Goal: Task Accomplishment & Management: Use online tool/utility

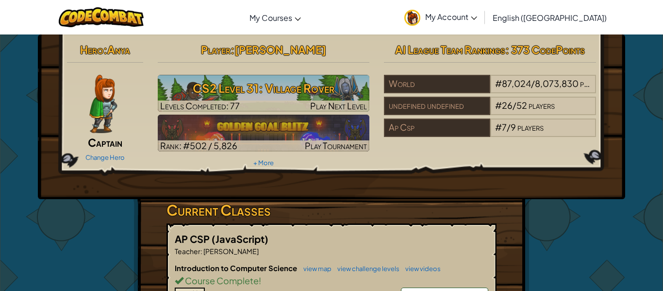
click at [434, 188] on div "Hero : Anya Captain Change Hero Player : Allie T CS2 Level 31: Village Rover Le…" at bounding box center [331, 116] width 587 height 165
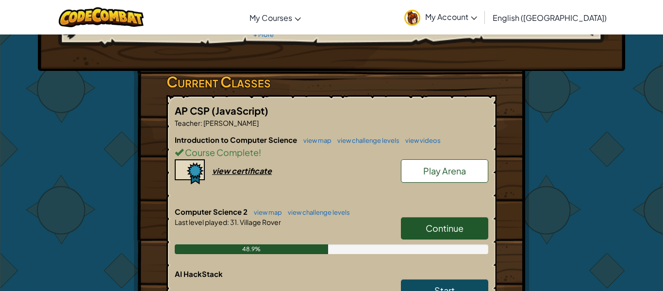
scroll to position [179, 0]
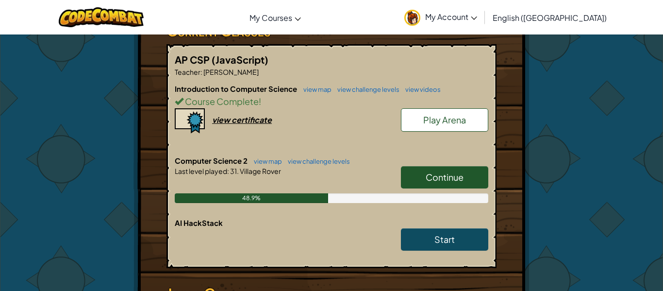
click at [443, 172] on span "Continue" at bounding box center [445, 176] width 38 height 11
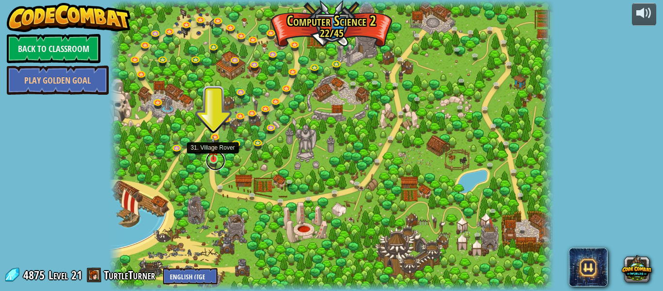
click at [212, 163] on link at bounding box center [215, 160] width 19 height 19
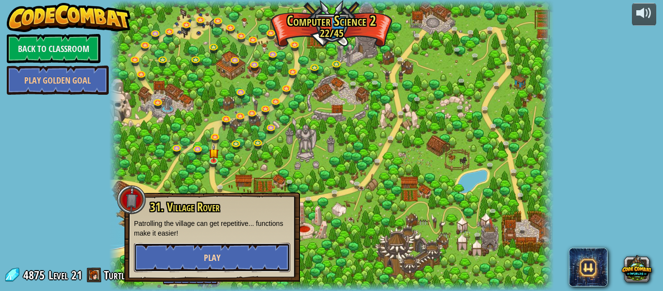
click at [231, 257] on button "Play" at bounding box center [212, 257] width 156 height 29
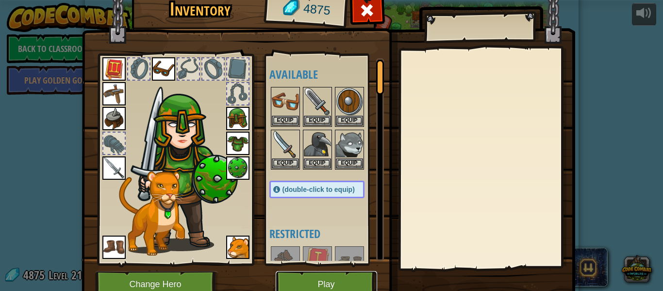
click at [346, 284] on button "Play" at bounding box center [326, 284] width 101 height 27
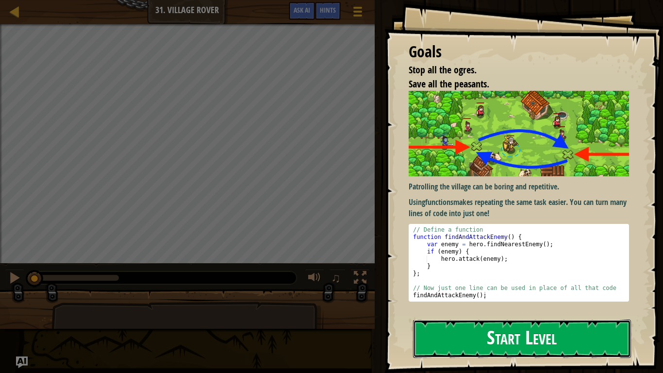
click at [485, 290] on button "Start Level" at bounding box center [522, 338] width 218 height 38
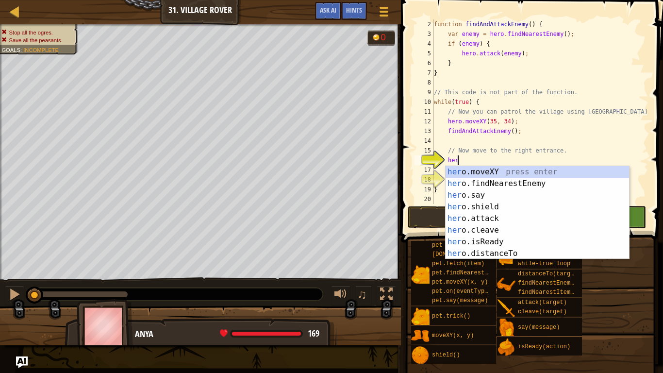
scroll to position [4, 3]
click at [482, 172] on div "hero .moveXY press enter hero .findNearestEnemy press enter hero .say press ent…" at bounding box center [538, 224] width 184 height 117
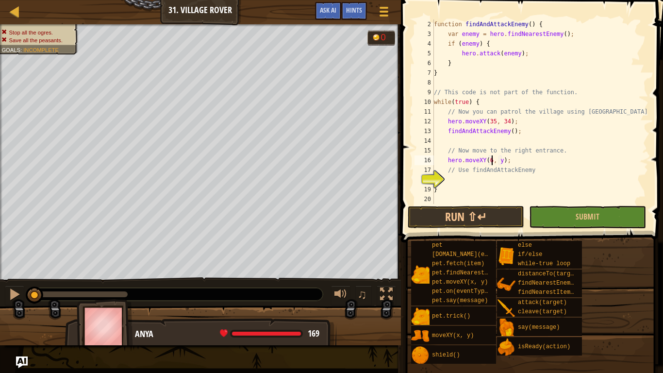
scroll to position [4, 9]
click at [506, 159] on div "function findAndAttackEnemy ( ) { var enemy = hero . findNearestEnemy ( ) ; if …" at bounding box center [540, 121] width 217 height 204
type textarea "hero.moveXY(60, 31);"
click at [495, 177] on div "function findAndAttackEnemy ( ) { var enemy = hero . findNearestEnemy ( ) ; if …" at bounding box center [540, 121] width 217 height 204
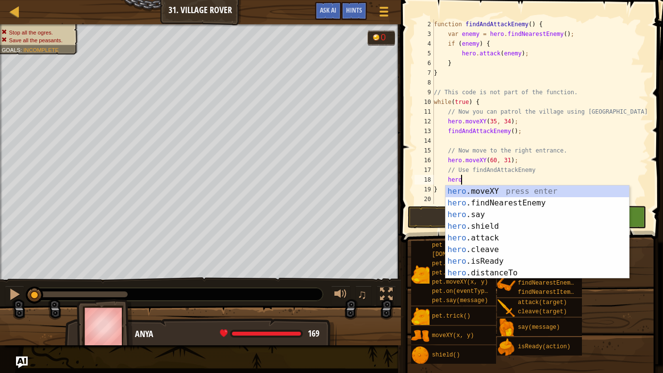
scroll to position [4, 4]
type textarea "h"
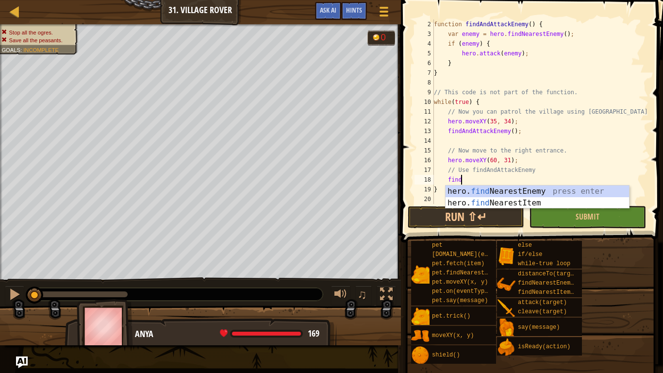
scroll to position [4, 3]
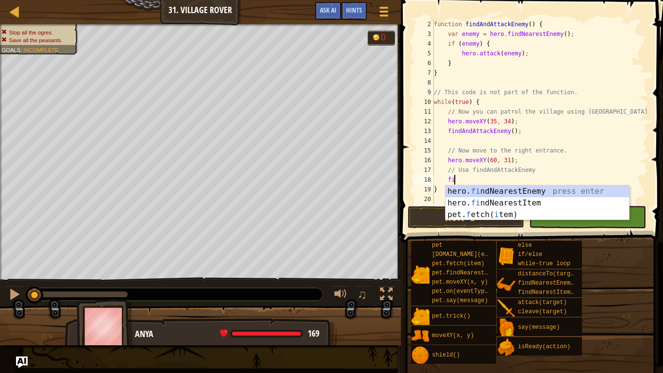
type textarea "f"
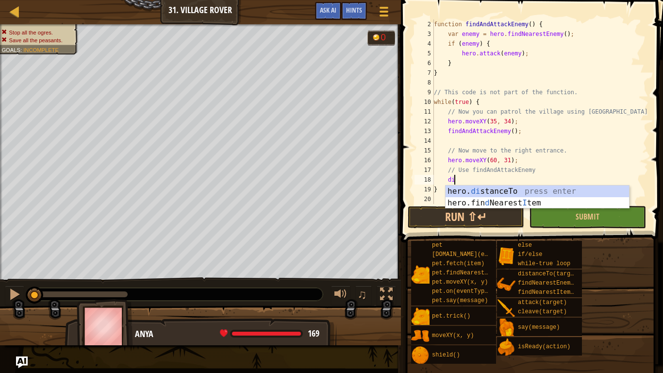
type textarea "d"
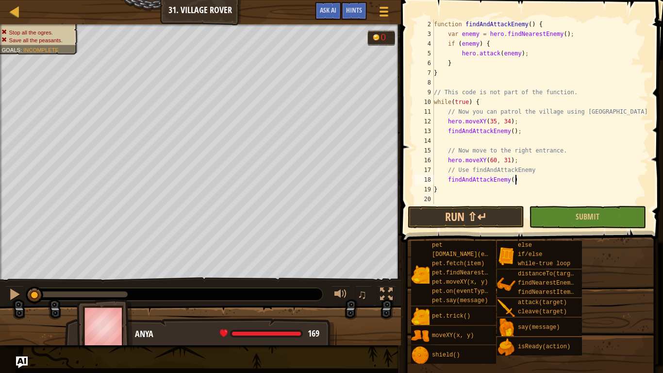
scroll to position [4, 12]
type textarea "findAndAttackEnemy();"
click at [509, 215] on button "Run ⇧↵" at bounding box center [466, 217] width 117 height 22
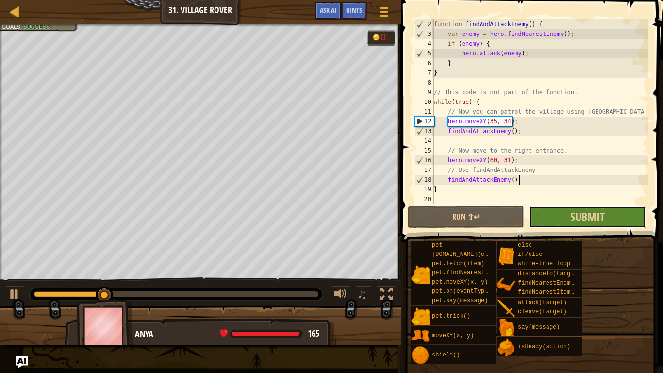
click at [608, 214] on button "Submit" at bounding box center [587, 217] width 117 height 22
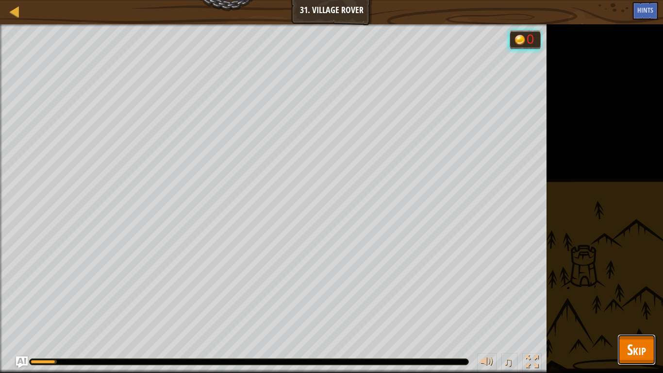
click at [653, 290] on button "Skip" at bounding box center [637, 349] width 38 height 31
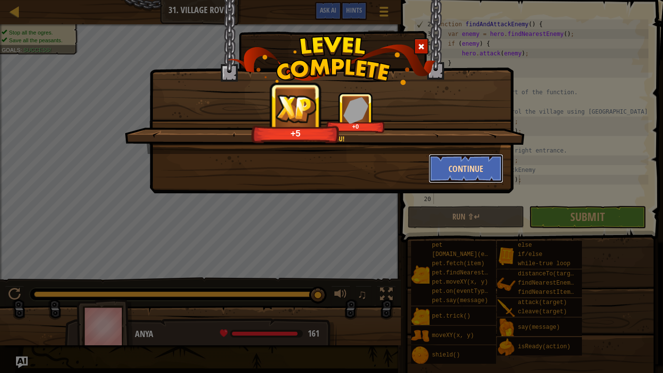
click at [454, 174] on button "Continue" at bounding box center [466, 168] width 75 height 29
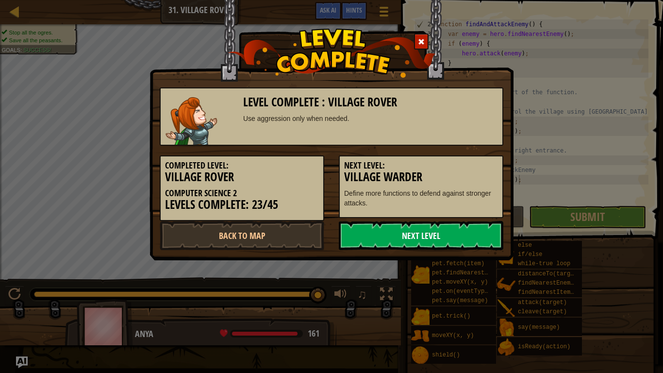
click at [373, 240] on link "Next Level" at bounding box center [421, 235] width 165 height 29
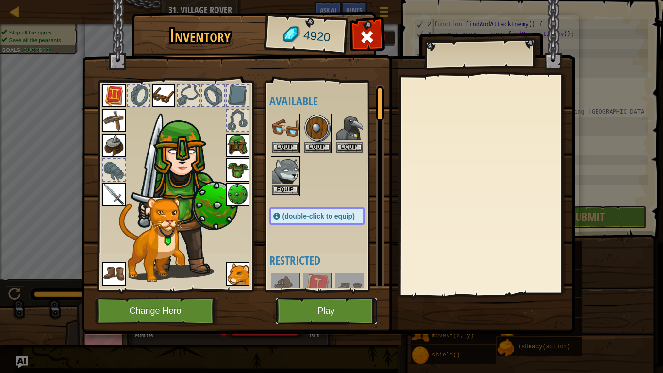
click at [330, 290] on button "Play" at bounding box center [326, 311] width 101 height 27
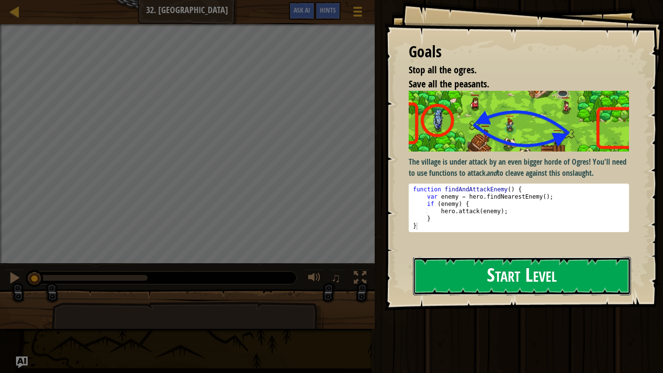
click at [447, 265] on button "Start Level" at bounding box center [522, 276] width 218 height 38
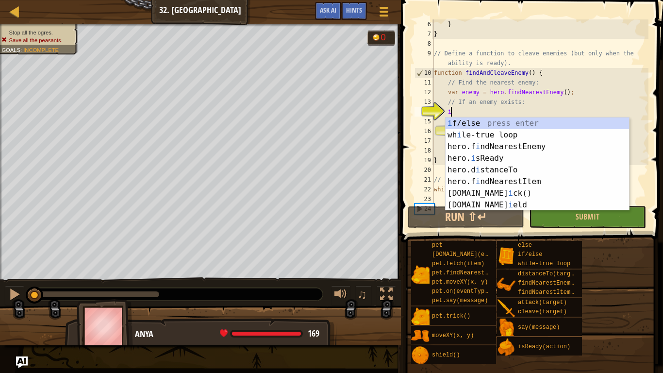
scroll to position [4, 2]
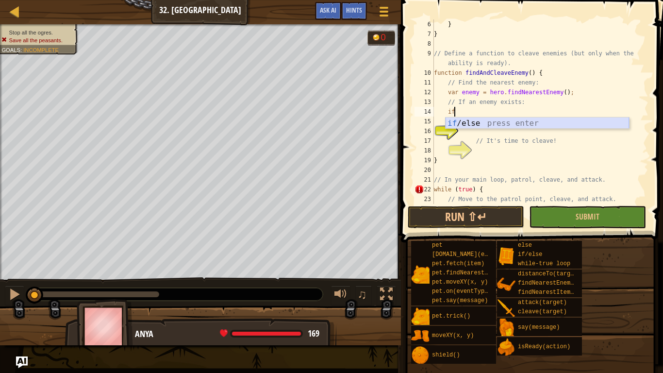
click at [496, 119] on div "if /else press enter" at bounding box center [538, 134] width 184 height 35
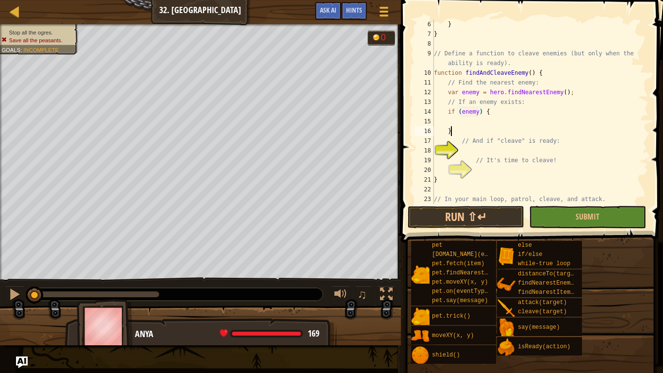
click at [507, 126] on div "} } // Define a function to cleave enemies (but only when the ability is ready)…" at bounding box center [540, 121] width 217 height 204
type textarea "}"
click at [497, 124] on div "} } // Define a function to cleave enemies (but only when the ability is ready)…" at bounding box center [540, 121] width 217 height 204
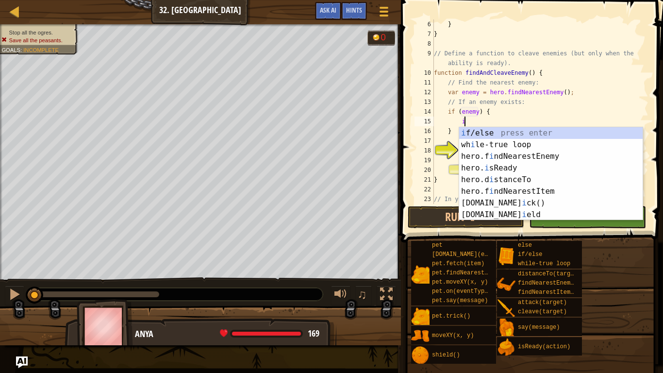
scroll to position [4, 4]
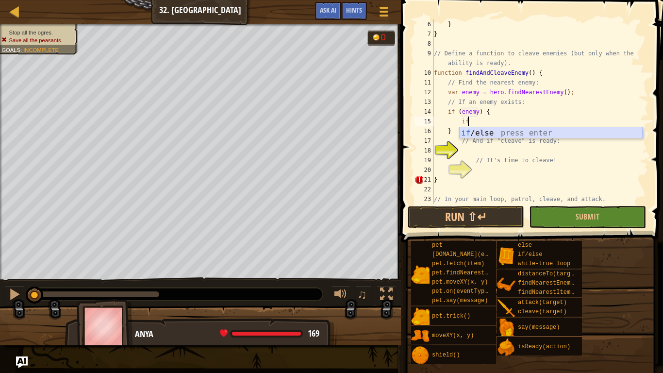
click at [508, 134] on div "if /else press enter" at bounding box center [551, 144] width 184 height 35
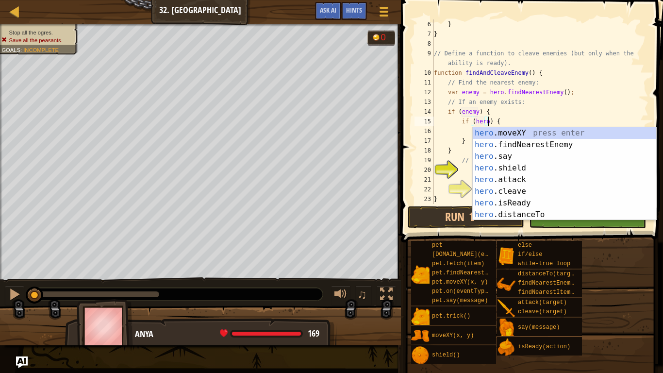
scroll to position [4, 8]
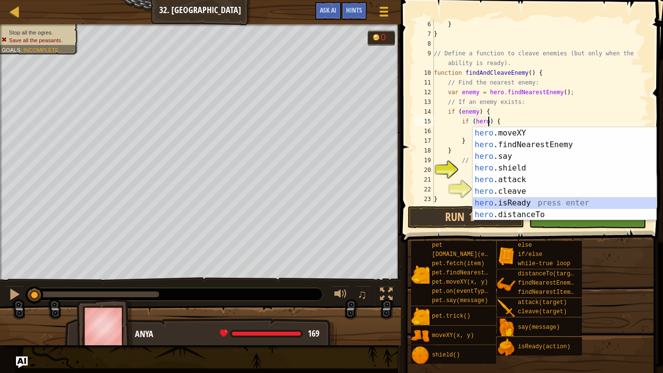
click at [505, 206] on div "hero .moveXY press enter hero .findNearestEnemy press enter hero .say press ent…" at bounding box center [565, 185] width 184 height 117
type textarea "if (hero.isReady("cleave")) {"
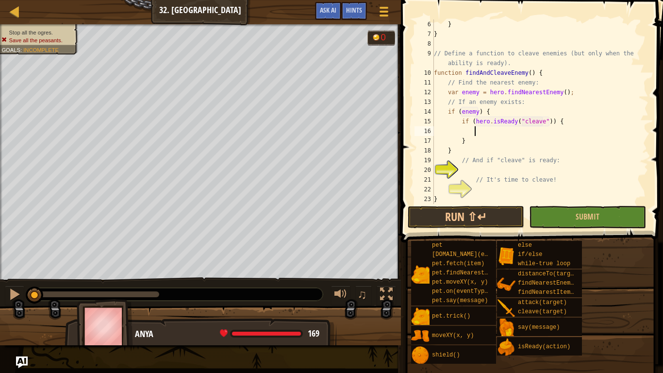
click at [504, 129] on div "} } // Define a function to cleave enemies (but only when the ability is ready)…" at bounding box center [540, 121] width 217 height 204
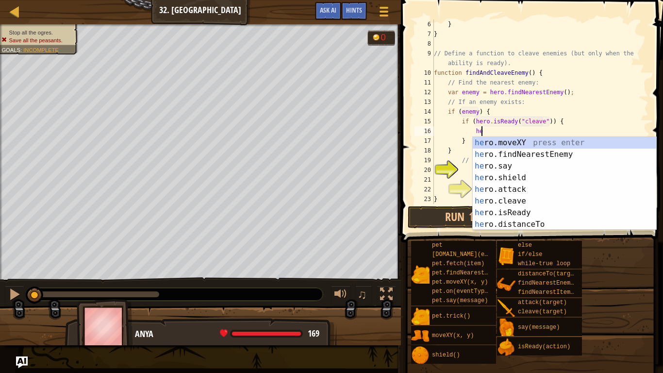
scroll to position [4, 7]
click at [501, 202] on div "hero .moveXY press enter hero .findNearestEnemy press enter hero .say press ent…" at bounding box center [565, 195] width 184 height 117
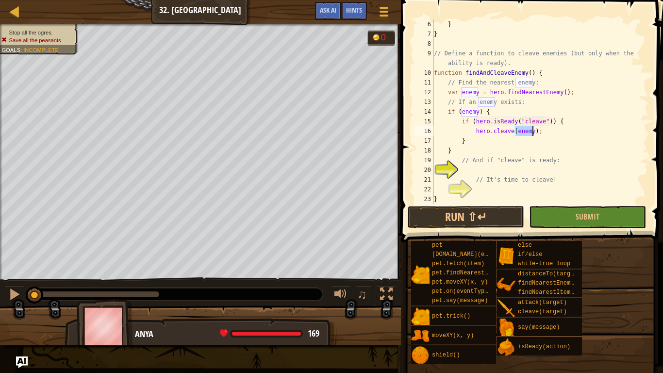
click at [512, 156] on div "} } // Define a function to cleave enemies (but only when the ability is ready)…" at bounding box center [540, 121] width 217 height 204
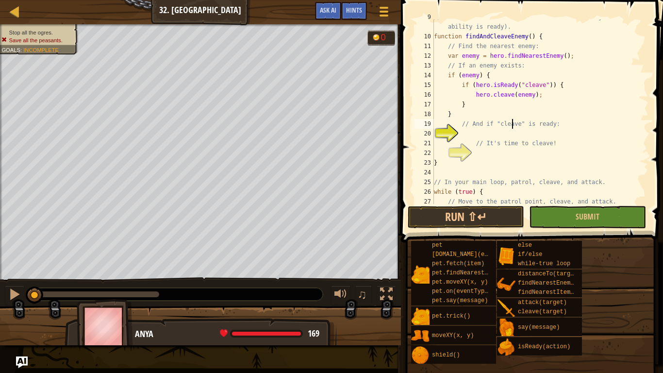
scroll to position [105, 0]
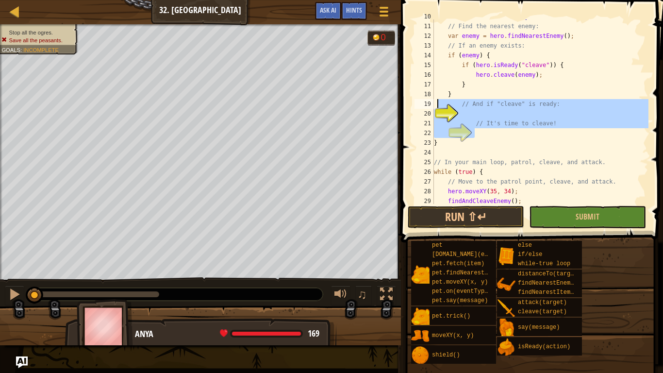
drag, startPoint x: 476, startPoint y: 137, endPoint x: 438, endPoint y: 106, distance: 49.7
click at [438, 106] on div "// And if "cleave" is ready: 10 11 12 13 14 15 16 17 18 19 20 21 22 23 24 25 26…" at bounding box center [531, 111] width 236 height 184
type textarea "// And if "cleave" is ready:"
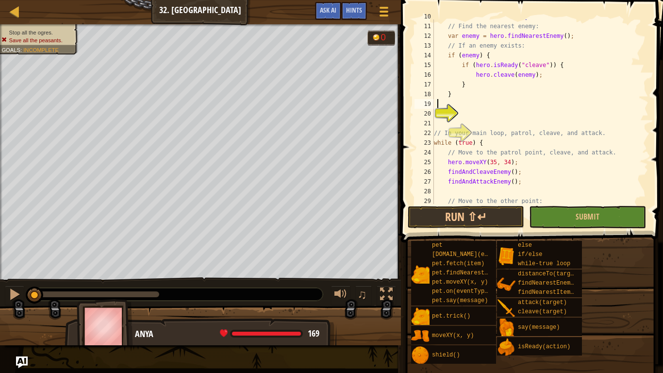
scroll to position [4, 0]
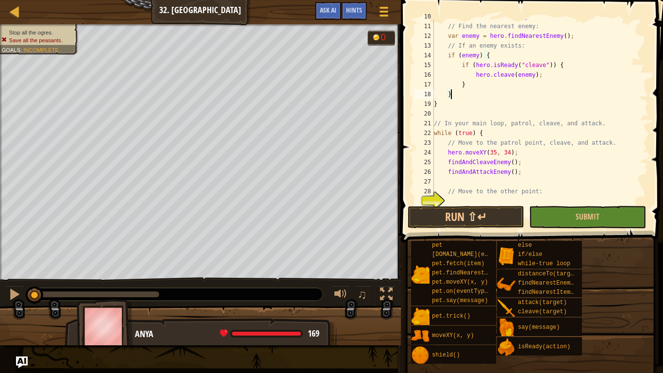
click at [488, 118] on div "function findAndCleaveEnemy ( ) { // Find the nearest enemy: var enemy = hero .…" at bounding box center [540, 114] width 217 height 204
type textarea "// In your main loop, patrol, cleave, and attack."
click at [474, 115] on div "function findAndCleaveEnemy ( ) { // Find the nearest enemy: var enemy = hero .…" at bounding box center [540, 114] width 217 height 204
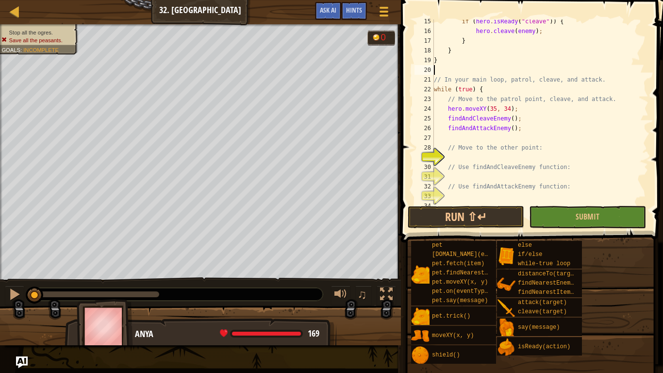
scroll to position [165, 0]
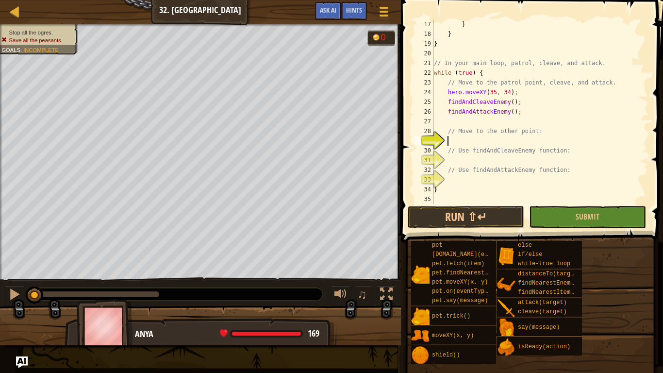
click at [479, 138] on div "} } } // In your main loop, patrol, cleave, and attack. while ( true ) { // Mov…" at bounding box center [540, 121] width 217 height 204
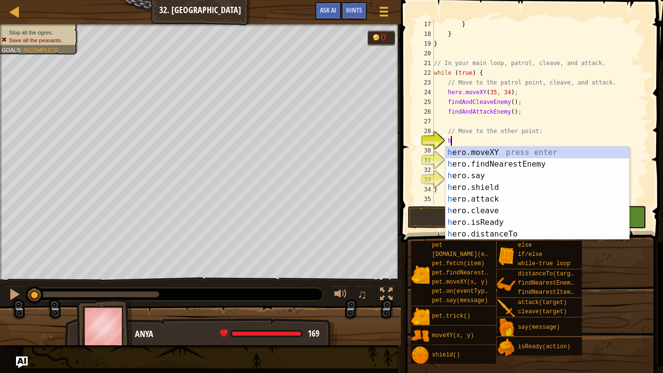
scroll to position [4, 3]
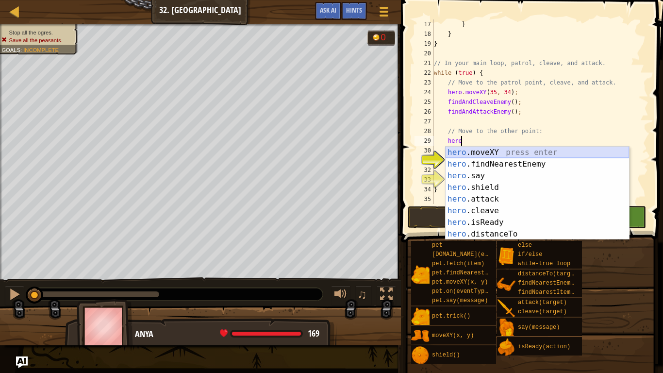
click at [467, 152] on div "hero .moveXY press enter hero .findNearestEnemy press enter hero .say press ent…" at bounding box center [538, 205] width 184 height 117
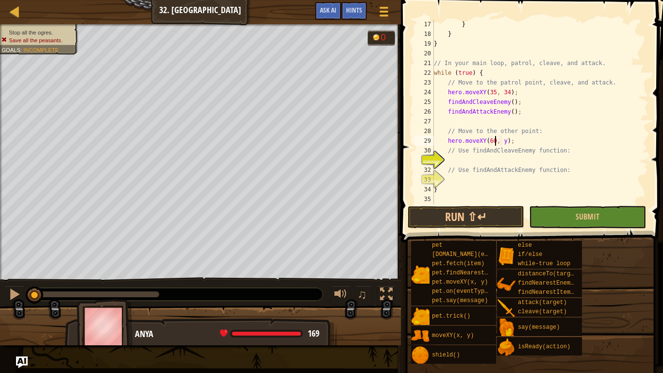
scroll to position [4, 9]
click at [507, 143] on div "} } } // In your main loop, patrol, cleave, and attack. while ( true ) { // Mov…" at bounding box center [540, 121] width 217 height 204
click at [505, 142] on div "} } } // In your main loop, patrol, cleave, and attack. while ( true ) { // Mov…" at bounding box center [540, 121] width 217 height 204
click at [502, 154] on div "} } } // In your main loop, patrol, cleave, and attack. while ( true ) { // Mov…" at bounding box center [540, 121] width 217 height 204
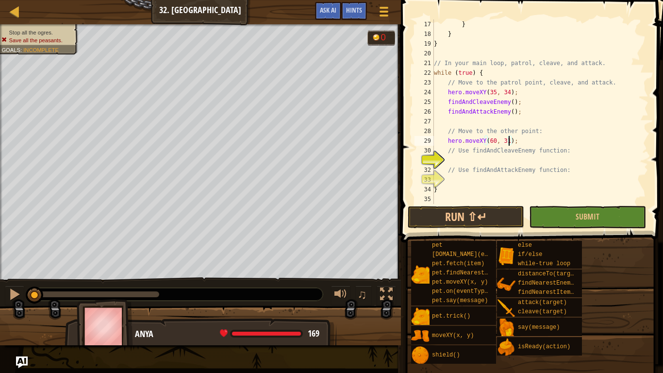
type textarea "// Use findAndCleaveEnemy function:"
click at [500, 158] on div "} } } // In your main loop, patrol, cleave, and attack. while ( true ) { // Mov…" at bounding box center [540, 121] width 217 height 204
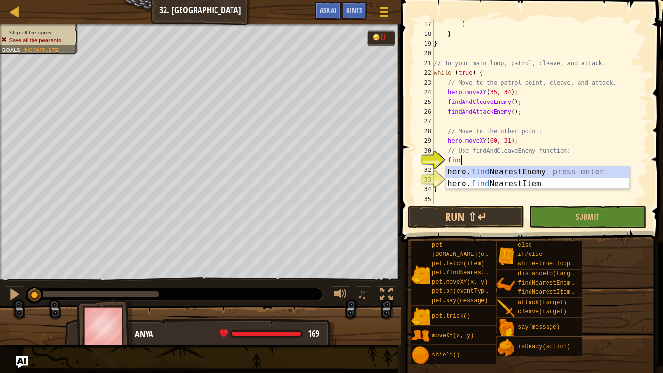
scroll to position [4, 3]
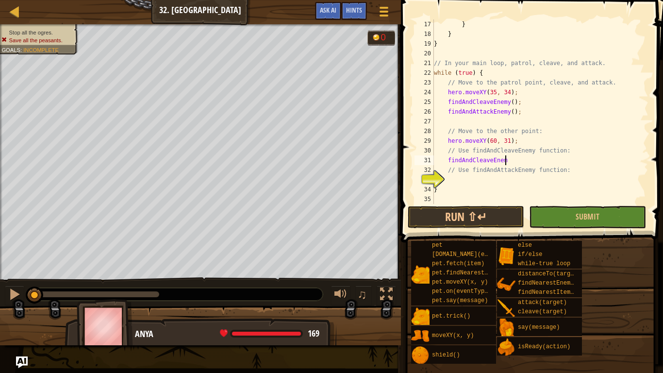
type textarea "findAndCleaveEnemy"
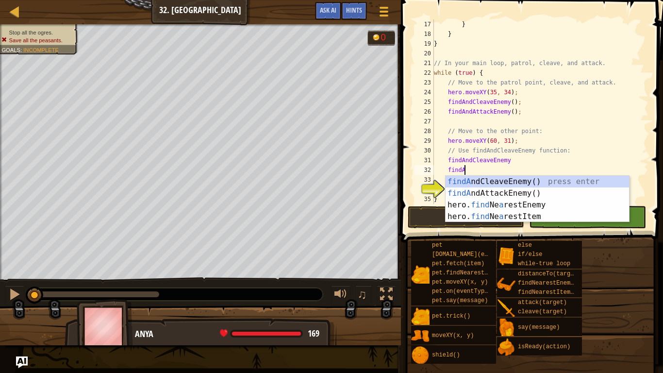
scroll to position [4, 5]
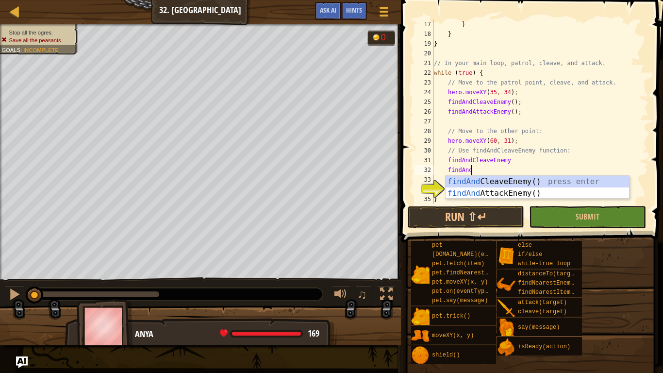
type textarea "findAndA"
click at [501, 178] on div "findAndA ttackEnemy() press enter findAnd Cle a veEnemy() press enter" at bounding box center [538, 199] width 184 height 47
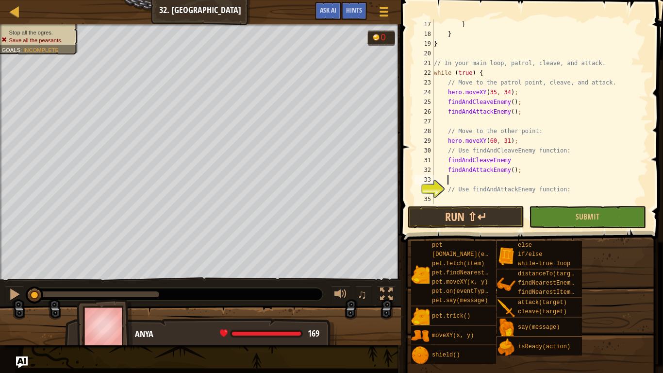
scroll to position [4, 1]
click at [518, 165] on div "} } } // In your main loop, patrol, cleave, and attack. while ( true ) { // Mov…" at bounding box center [540, 121] width 217 height 204
type textarea "findAndCleaveEnemy();"
click at [500, 180] on div "} } } // In your main loop, patrol, cleave, and attack. while ( true ) { // Mov…" at bounding box center [540, 121] width 217 height 204
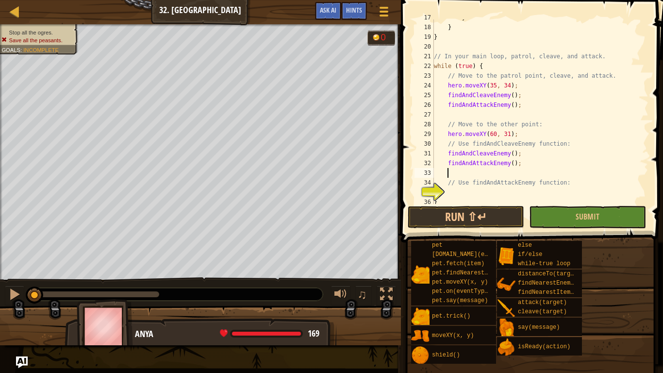
scroll to position [184, 0]
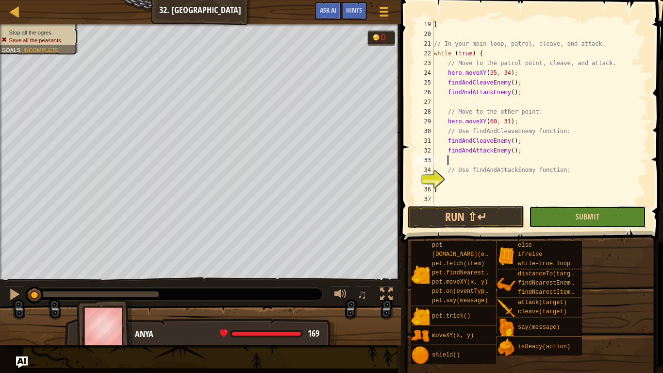
click at [546, 212] on button "Submit" at bounding box center [587, 217] width 117 height 22
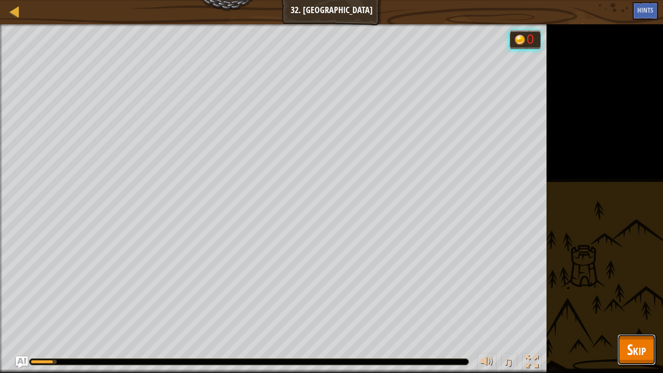
click at [634, 290] on span "Skip" at bounding box center [636, 349] width 19 height 20
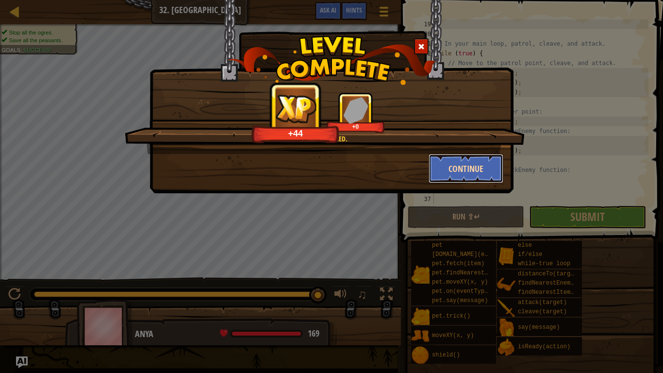
click at [486, 169] on button "Continue" at bounding box center [466, 168] width 75 height 29
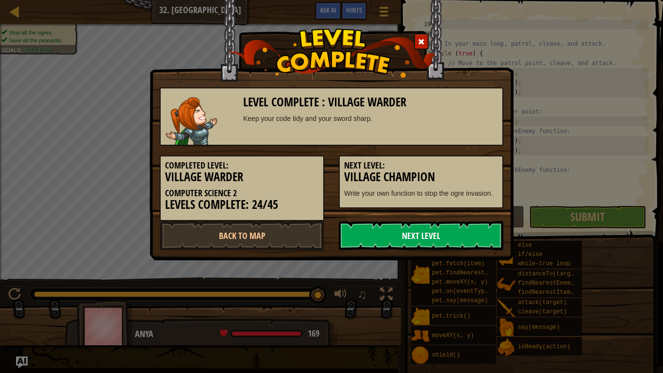
click at [387, 241] on link "Next Level" at bounding box center [421, 235] width 165 height 29
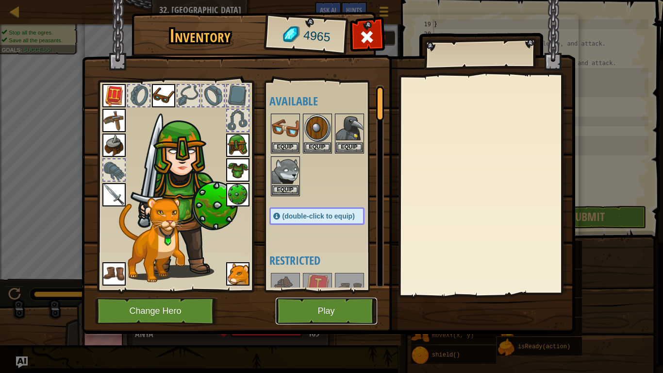
click at [300, 290] on button "Play" at bounding box center [326, 311] width 101 height 27
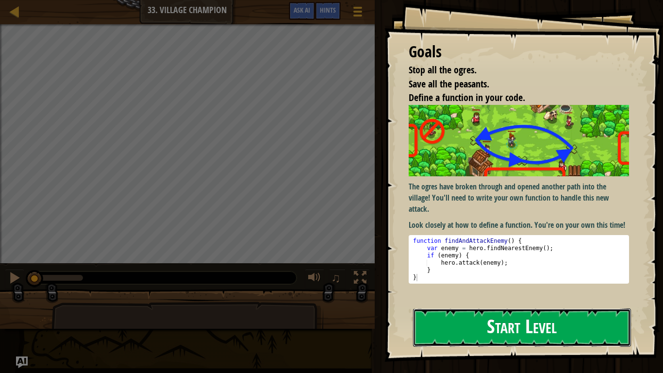
click at [420, 290] on button "Start Level" at bounding box center [522, 327] width 218 height 38
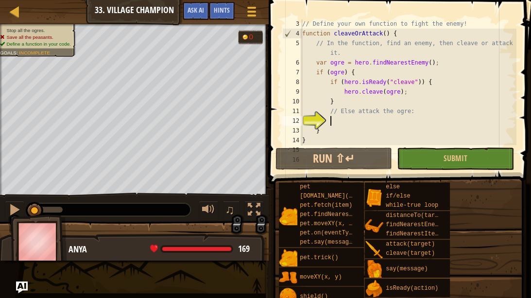
scroll to position [20, 0]
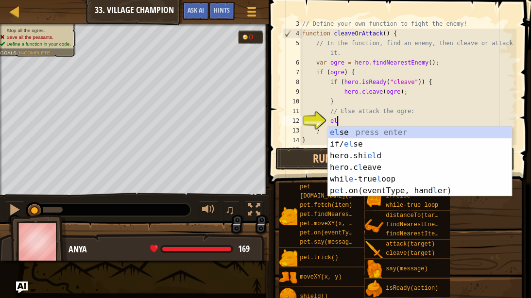
type textarea "else"
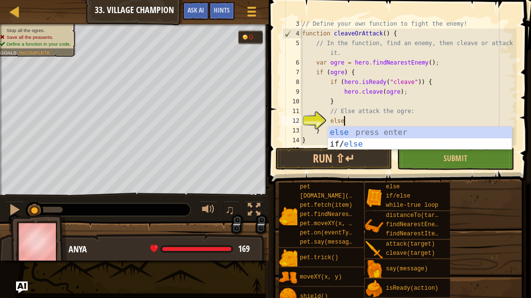
scroll to position [4, 4]
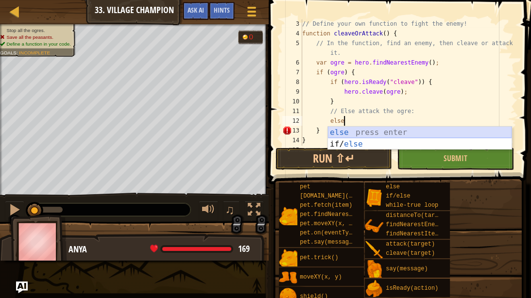
click at [365, 131] on div "else press enter if/ else press enter" at bounding box center [420, 150] width 184 height 47
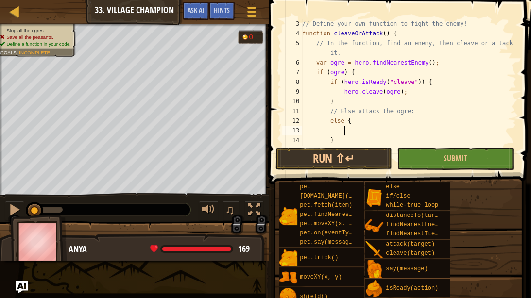
type textarea "h"
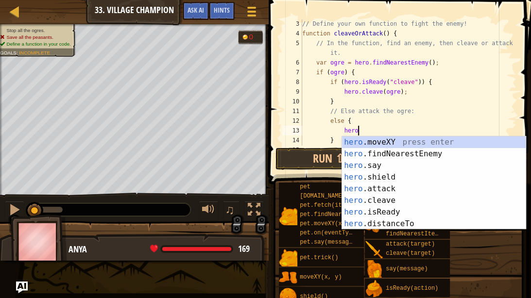
scroll to position [4, 5]
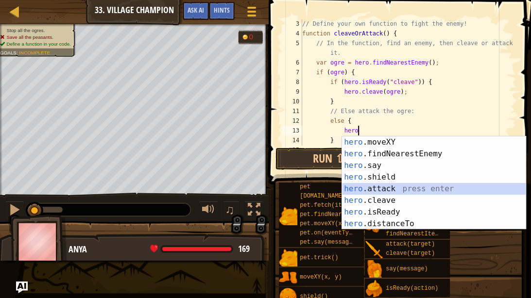
click at [394, 187] on div "hero .moveXY press enter hero .findNearestEnemy press enter hero .say press ent…" at bounding box center [434, 194] width 184 height 117
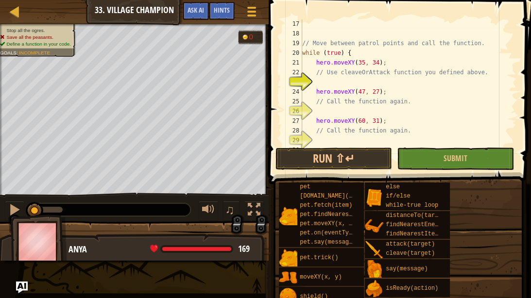
scroll to position [170, 0]
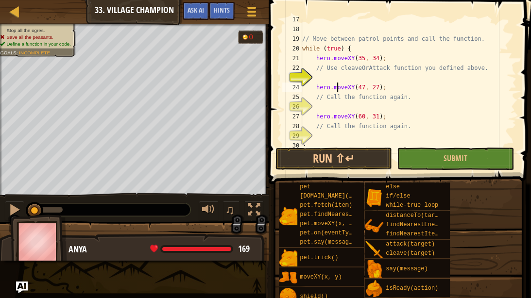
click at [337, 83] on div "// Move between patrol points and call the function. while ( true ) { hero . mo…" at bounding box center [408, 88] width 216 height 146
type textarea "hero.moveXY(47, 27);"
click at [338, 78] on div "// Move between patrol points and call the function. while ( true ) { hero . mo…" at bounding box center [408, 88] width 216 height 146
type textarea "cleaveOrAttack"
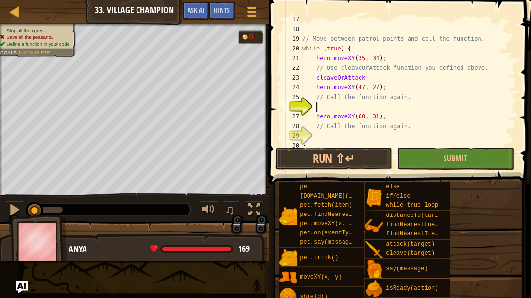
click at [361, 109] on div "// Move between patrol points and call the function. while ( true ) { hero . mo…" at bounding box center [408, 88] width 216 height 146
type textarea "cleaveOrAttack"
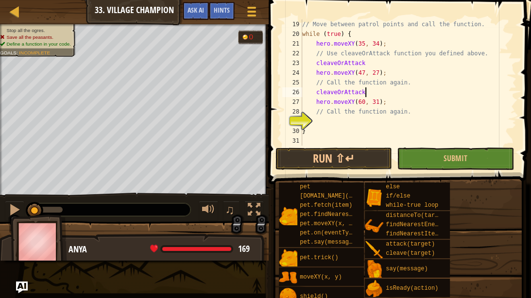
scroll to position [184, 0]
click at [369, 122] on div "// Move between patrol points and call the function. while ( true ) { hero . mo…" at bounding box center [408, 92] width 216 height 146
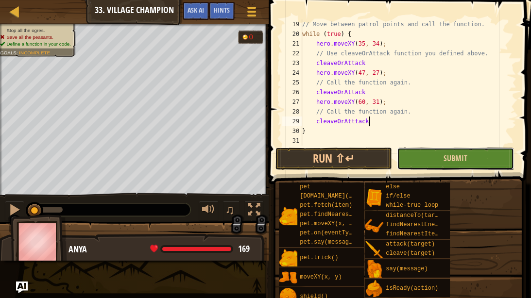
click at [422, 151] on button "Submit" at bounding box center [455, 159] width 117 height 22
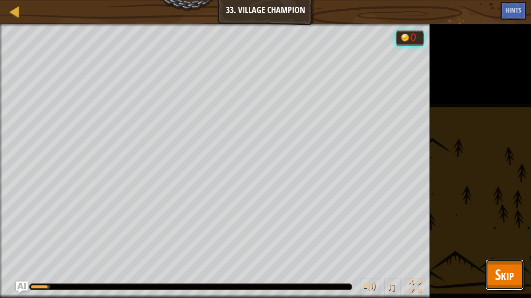
click at [503, 275] on span "Skip" at bounding box center [504, 275] width 19 height 20
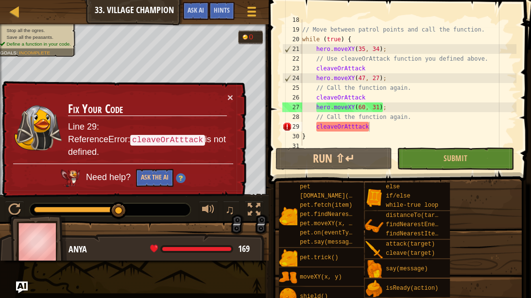
scroll to position [184, 0]
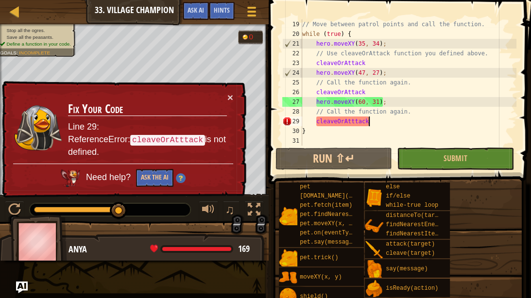
click at [389, 118] on div "// Move between patrol points and call the function. while ( true ) { hero . mo…" at bounding box center [408, 92] width 216 height 146
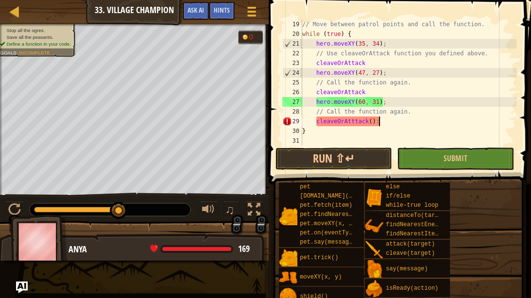
scroll to position [4, 8]
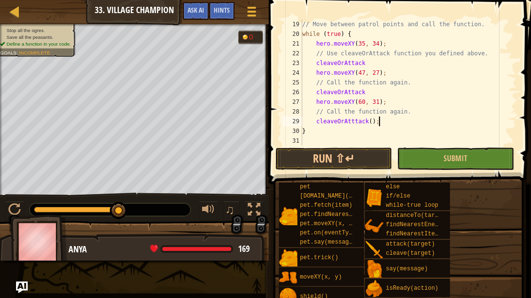
click at [380, 96] on div "// Move between patrol points and call the function. while ( true ) { hero . mo…" at bounding box center [408, 92] width 216 height 146
click at [373, 66] on div "// Move between patrol points and call the function. while ( true ) { hero . mo…" at bounding box center [408, 92] width 216 height 146
click at [414, 153] on button "Submit" at bounding box center [455, 159] width 117 height 22
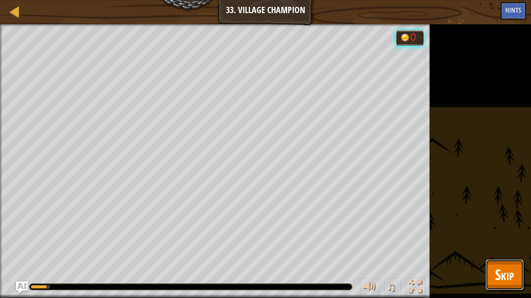
click at [501, 280] on span "Skip" at bounding box center [504, 275] width 19 height 20
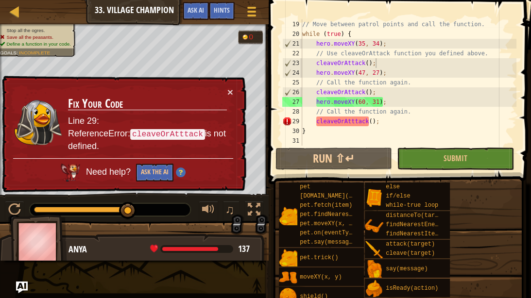
click at [359, 122] on div "// Move between patrol points and call the function. while ( true ) { hero . mo…" at bounding box center [408, 92] width 216 height 146
type textarea "cleaveOrAttack();"
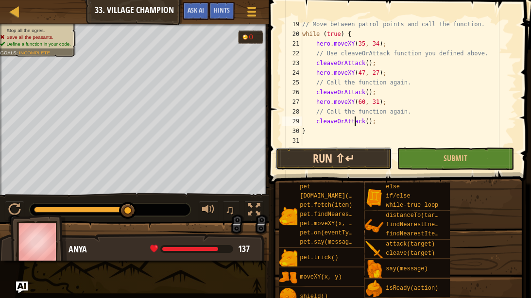
click at [345, 158] on button "Run ⇧↵" at bounding box center [333, 159] width 117 height 22
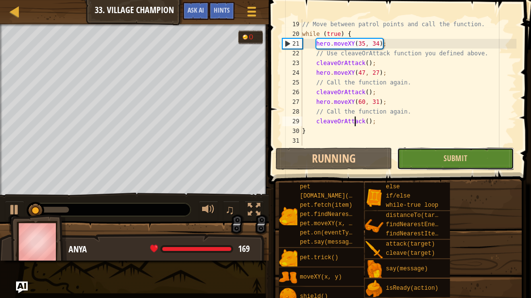
click at [401, 158] on button "Submit" at bounding box center [455, 159] width 117 height 22
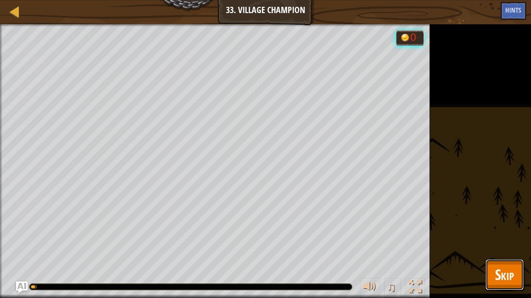
click at [510, 282] on span "Skip" at bounding box center [504, 275] width 19 height 20
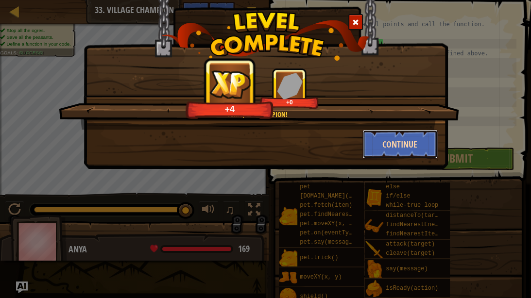
click at [404, 142] on button "Continue" at bounding box center [399, 144] width 75 height 29
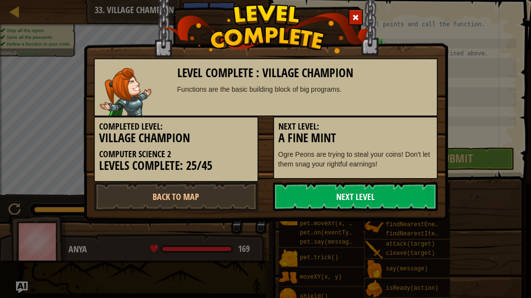
click at [375, 202] on link "Next Level" at bounding box center [355, 196] width 165 height 29
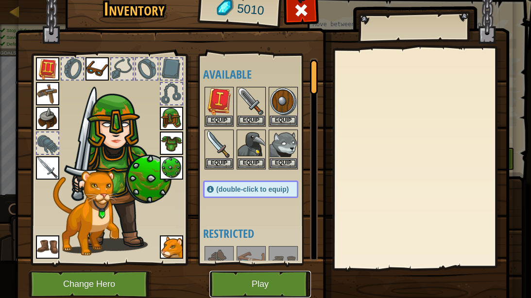
click at [273, 284] on button "Play" at bounding box center [259, 284] width 101 height 27
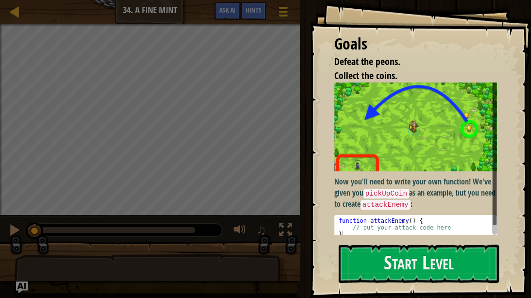
scroll to position [10, 0]
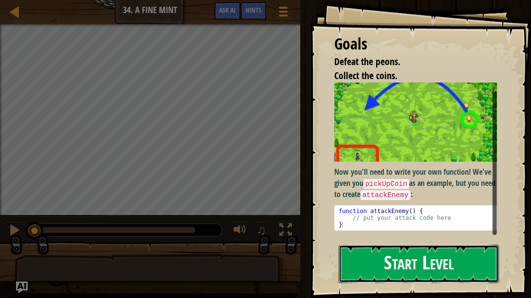
click at [395, 272] on button "Start Level" at bounding box center [418, 264] width 160 height 38
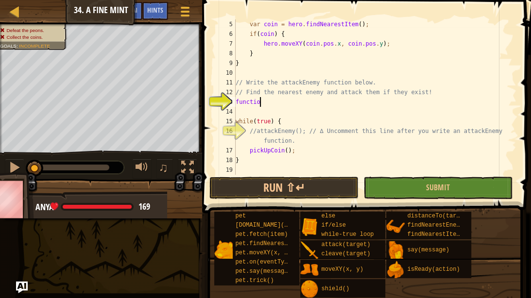
scroll to position [4, 2]
type textarea "function attackEnemy"
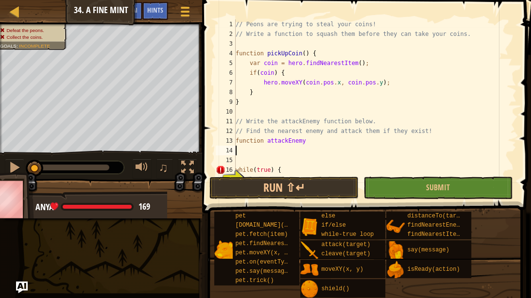
scroll to position [49, 0]
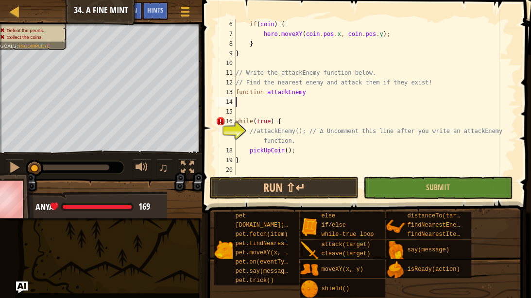
click at [310, 91] on div "if ( coin ) { hero . moveXY ( coin . pos . x , coin . pos . y ) ; } } // Write …" at bounding box center [375, 106] width 283 height 175
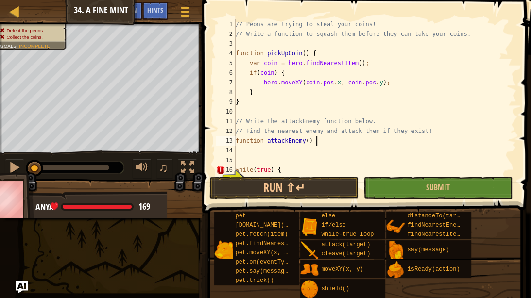
type textarea "function attackEnemy() {"
click at [317, 148] on div "// Peons are trying to steal your coins! // Write a function to squash them bef…" at bounding box center [375, 111] width 283 height 184
type textarea "}"
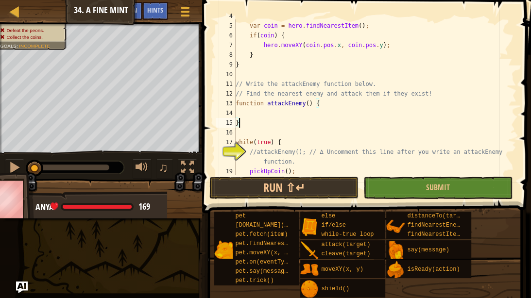
scroll to position [58, 0]
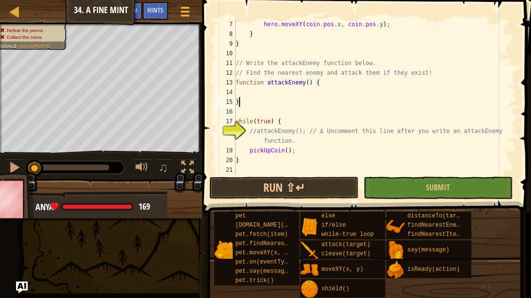
click at [287, 93] on div "hero . moveXY ( coin . pos . x , coin . pos . y ) ; } } // Write the attackEnem…" at bounding box center [375, 106] width 283 height 175
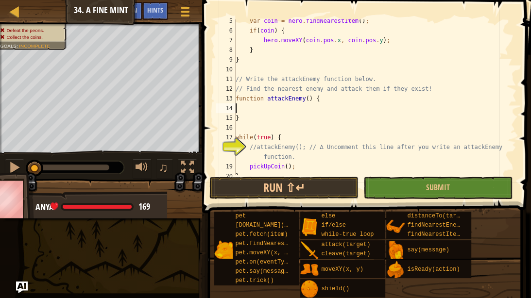
scroll to position [42, 0]
click at [287, 93] on div "var coin = hero . findNearestItem ( ) ; if ( coin ) { hero . moveXY ( coin . po…" at bounding box center [375, 103] width 283 height 175
click at [277, 114] on div "var coin = hero . findNearestItem ( ) ; if ( coin ) { hero . moveXY ( coin . po…" at bounding box center [375, 103] width 283 height 175
type textarea "}"
click at [277, 110] on div "var coin = hero . findNearestItem ( ) ; if ( coin ) { hero . moveXY ( coin . po…" at bounding box center [375, 103] width 283 height 175
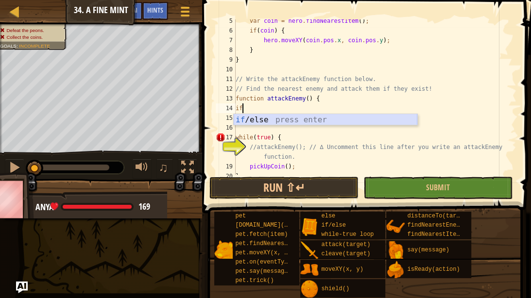
click at [286, 122] on div "if /else press enter" at bounding box center [326, 131] width 184 height 35
type textarea "if (enemy) {"
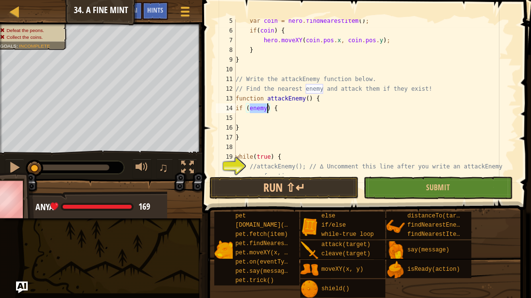
click at [285, 111] on div "var coin = hero . findNearestItem ( ) ; if ( coin ) { hero . moveXY ( coin . po…" at bounding box center [375, 108] width 283 height 184
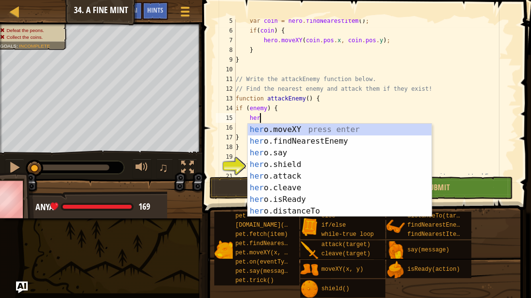
scroll to position [4, 2]
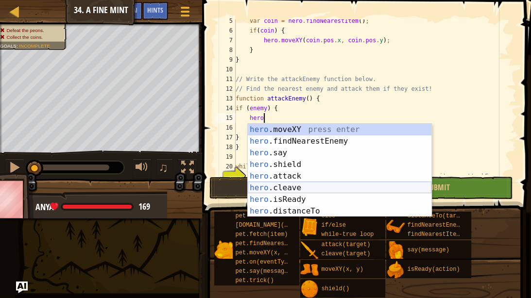
click at [290, 185] on div "hero .moveXY press enter hero .findNearestEnemy press enter hero .say press ent…" at bounding box center [340, 182] width 184 height 117
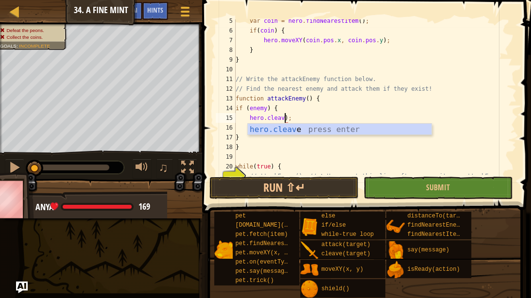
click at [300, 118] on div "var coin = hero . findNearestItem ( ) ; if ( coin ) { hero . moveXY ( coin . po…" at bounding box center [375, 108] width 283 height 184
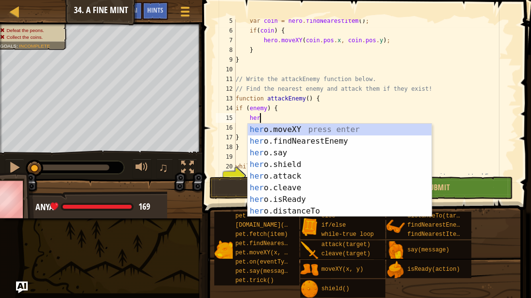
type textarea "h"
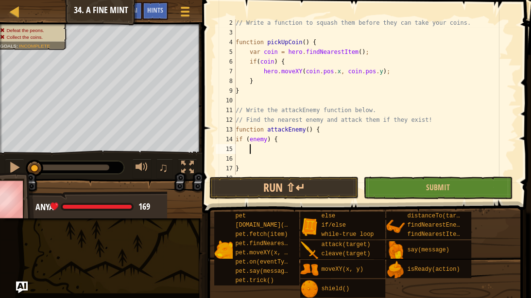
scroll to position [17, 0]
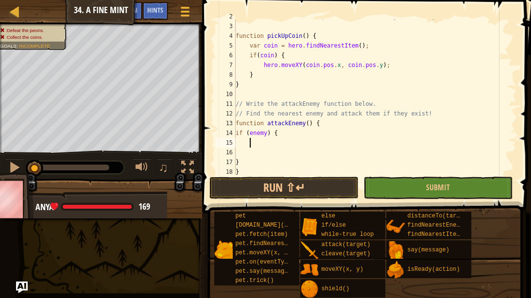
type textarea "v"
click at [326, 121] on div "// Write a function to squash them before they can take your coins. function pi…" at bounding box center [375, 98] width 283 height 175
type textarea "function attackEnemy() {"
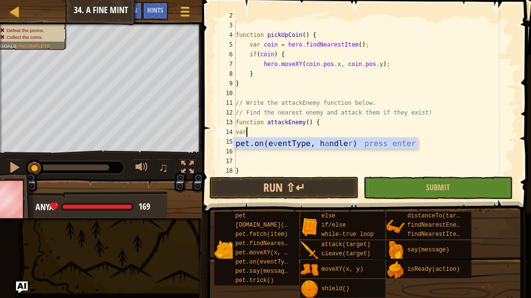
scroll to position [4, 0]
type textarea "v"
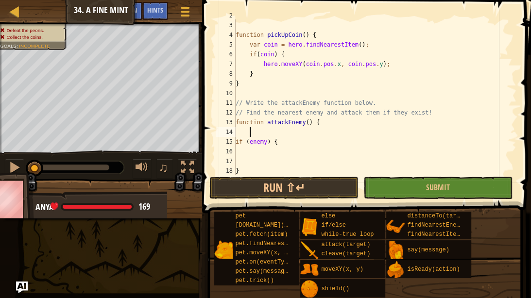
click at [235, 141] on div "15" at bounding box center [226, 142] width 20 height 10
type textarea "if (enemy) {"
click at [260, 133] on div "// Write a function to squash them before they can take your coins. function pi…" at bounding box center [375, 98] width 283 height 175
type textarea "find"
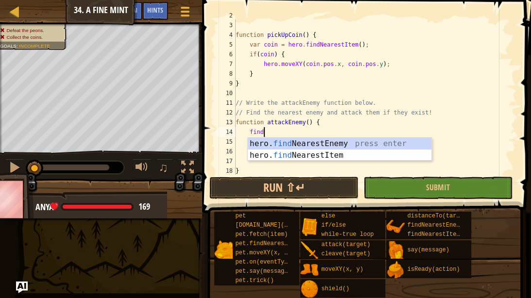
scroll to position [4, 2]
click at [279, 143] on div "hero. find NearestEnemy press enter hero. find NearestItem press enter" at bounding box center [340, 161] width 184 height 47
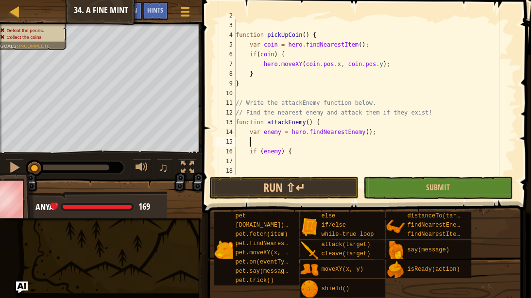
scroll to position [4, 0]
type textarea "var enemy = hero.findNearestEnemy();"
click at [300, 162] on div "// Write a function to squash them before they can take your coins. function pi…" at bounding box center [375, 98] width 283 height 175
click at [303, 154] on div "// Write a function to squash them before they can take your coins. function pi…" at bounding box center [375, 98] width 283 height 175
type textarea "if (enemy) {"
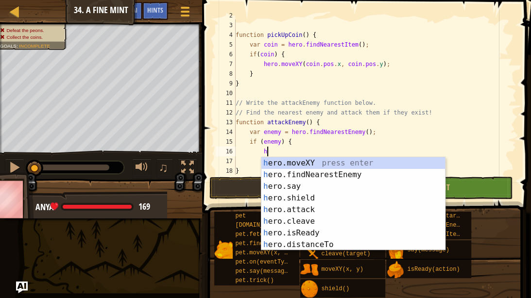
scroll to position [4, 3]
type textarea "h"
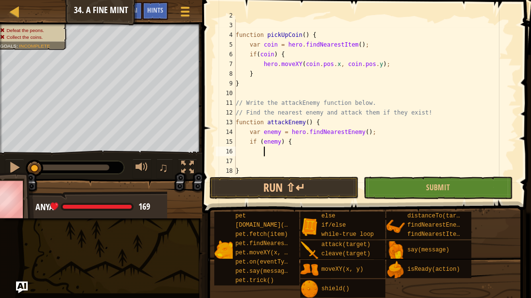
scroll to position [4, 3]
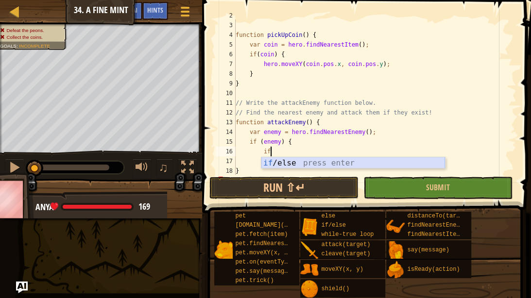
click at [288, 162] on div "if /else press enter" at bounding box center [353, 174] width 184 height 35
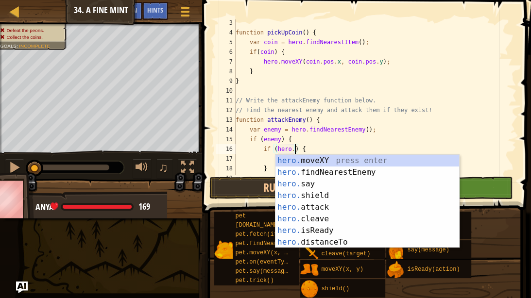
scroll to position [4, 6]
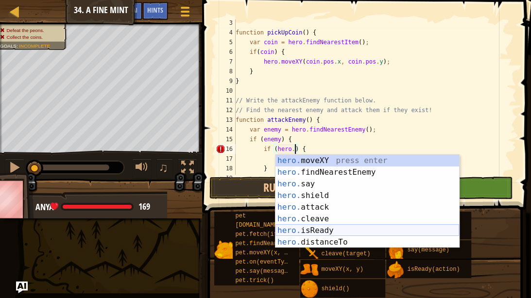
click at [302, 230] on div "hero. moveXY press enter hero. findNearestEnemy press enter hero. say press ent…" at bounding box center [367, 213] width 184 height 117
type textarea "if (hero.isReady("cleave")) {"
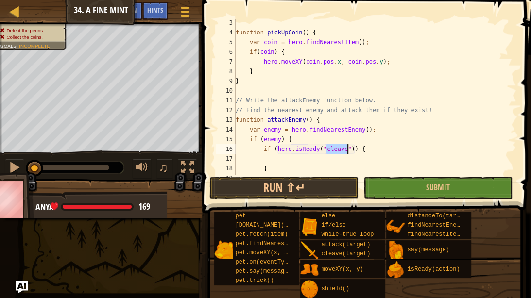
click at [297, 157] on div "function pickUpCoin ( ) { var coin = hero . findNearestItem ( ) ; if ( coin ) {…" at bounding box center [375, 105] width 283 height 175
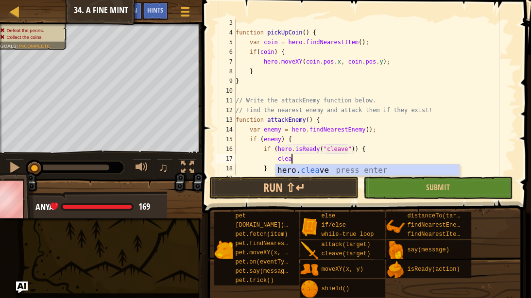
scroll to position [4, 5]
click at [302, 171] on div "hero. clea ve press enter" at bounding box center [367, 182] width 184 height 35
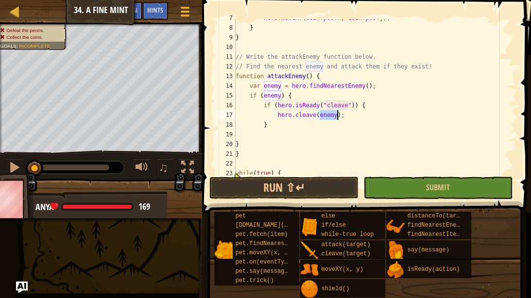
scroll to position [69, 0]
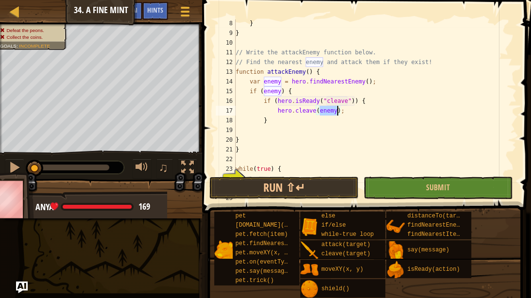
click at [279, 120] on div "} } // Write the attackEnemy function below. // Find the nearest enemy and atta…" at bounding box center [375, 110] width 283 height 184
type textarea "}"
click at [280, 126] on div "} } // Write the attackEnemy function below. // Find the nearest enemy and atta…" at bounding box center [375, 110] width 283 height 184
type textarea "}"
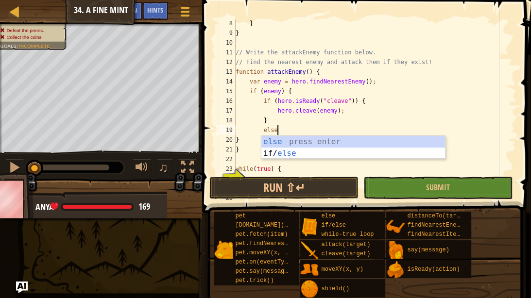
type textarea "else"
click at [278, 138] on div "else press enter if/ else press enter" at bounding box center [353, 159] width 184 height 47
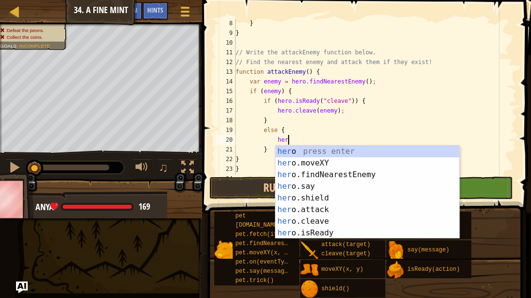
scroll to position [4, 5]
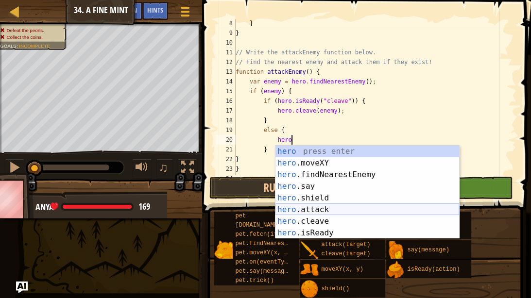
click at [295, 211] on div "hero press enter hero .moveXY press enter hero .findNearestEnemy press enter he…" at bounding box center [367, 204] width 184 height 117
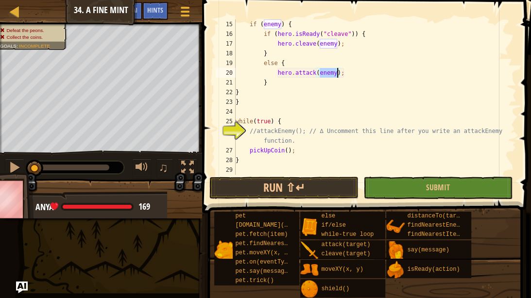
scroll to position [136, 0]
click at [312, 151] on div "if ( enemy ) { if ( hero . isReady ( "cleave" )) { hero . cleave ( enemy ) ; } …" at bounding box center [375, 106] width 283 height 175
type textarea "pickUpCoin();"
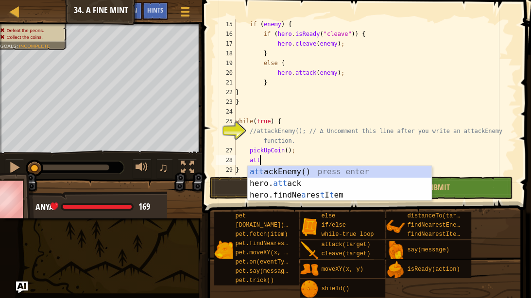
type textarea "atta"
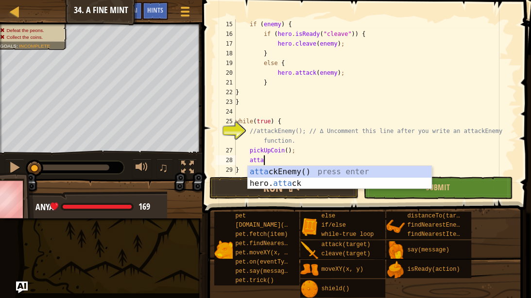
scroll to position [4, 2]
click at [290, 174] on div "atta ckEnemy() press enter hero. [PERSON_NAME] press enter" at bounding box center [340, 189] width 184 height 47
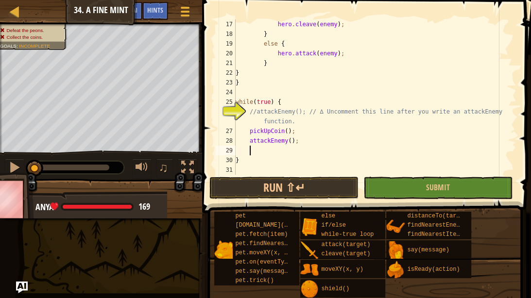
scroll to position [155, 0]
click at [369, 186] on button "Submit" at bounding box center [437, 188] width 149 height 22
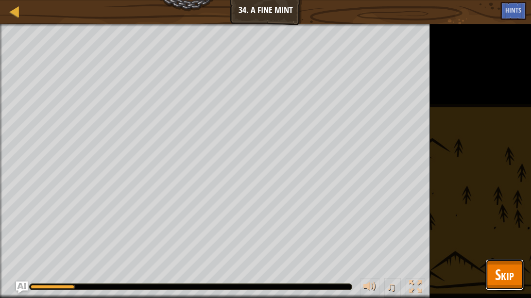
click at [509, 274] on span "Skip" at bounding box center [504, 275] width 19 height 20
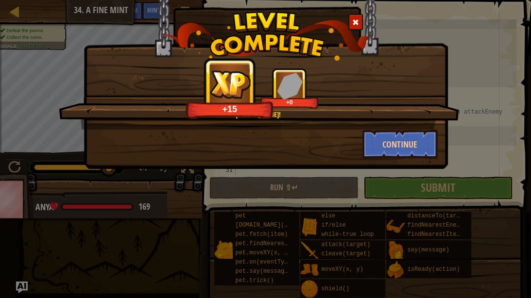
click at [356, 23] on span at bounding box center [355, 22] width 7 height 7
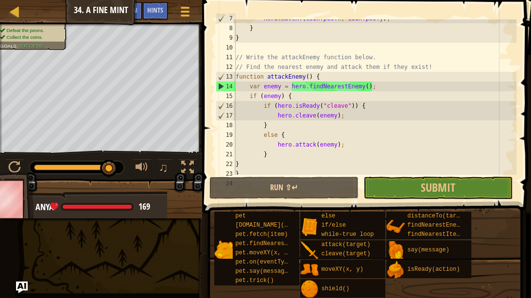
scroll to position [57, 0]
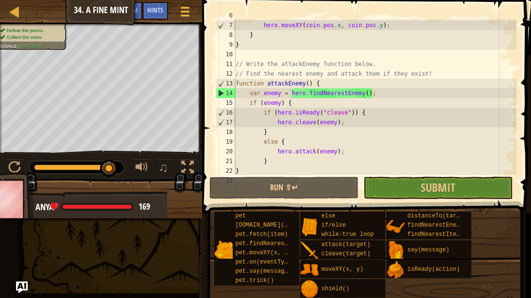
click at [379, 93] on div "if ( coin ) { hero . moveXY ( coin . pos . x , coin . pos . y ) ; } } // Write …" at bounding box center [375, 98] width 283 height 175
type textarea "var enemy = hero.findNearestEnemy();"
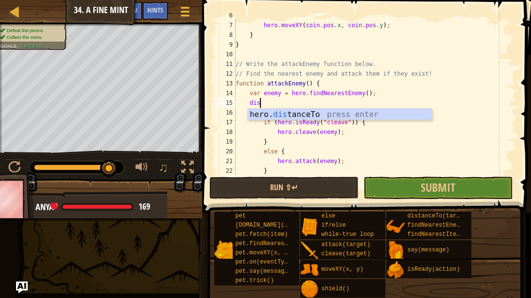
scroll to position [4, 2]
click at [386, 116] on div "hero. dis tanceTo press enter" at bounding box center [340, 126] width 184 height 35
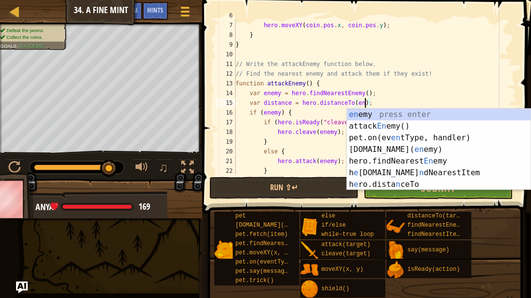
scroll to position [4, 16]
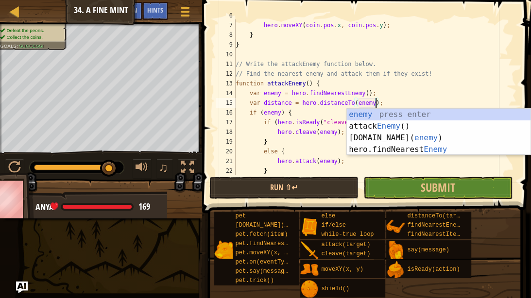
click at [322, 126] on div "if ( coin ) { hero . moveXY ( coin . pos . x , coin . pos . y ) ; } } // Write …" at bounding box center [375, 98] width 283 height 175
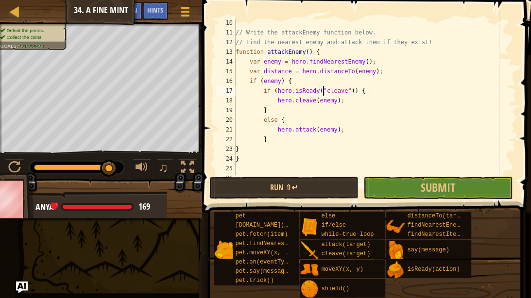
scroll to position [89, 0]
click at [281, 82] on div "// Write the attackEnemy function below. // Find the nearest enemy and attack t…" at bounding box center [375, 104] width 283 height 175
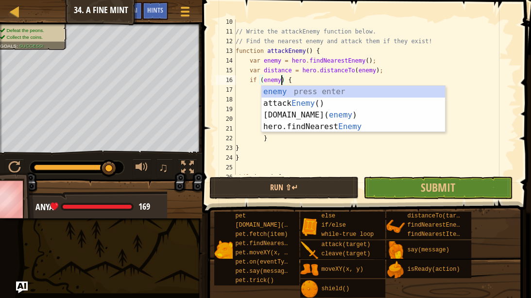
scroll to position [4, 5]
click at [251, 127] on div "// Write the attackEnemy function below. // Find the nearest enemy and attack t…" at bounding box center [375, 104] width 283 height 175
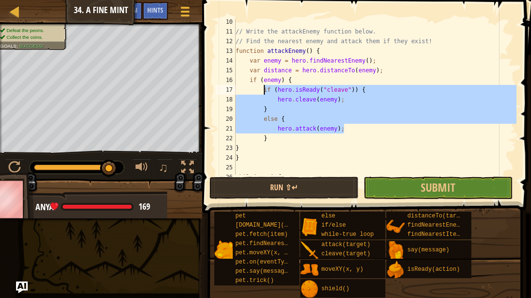
drag, startPoint x: 342, startPoint y: 129, endPoint x: 262, endPoint y: 85, distance: 91.2
click at [262, 85] on div "// Write the attackEnemy function below. // Find the nearest enemy and attack t…" at bounding box center [375, 104] width 283 height 175
type textarea "if (hero.isReady("cleave")) { hero.cleave(enemy);"
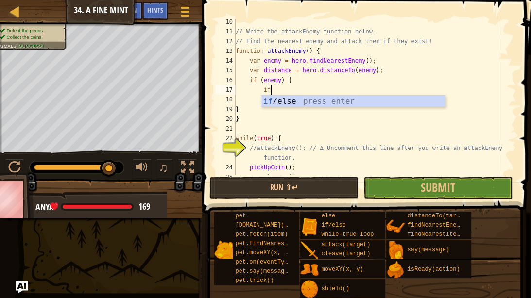
scroll to position [4, 3]
click at [284, 102] on div "if /else press enter" at bounding box center [353, 113] width 184 height 35
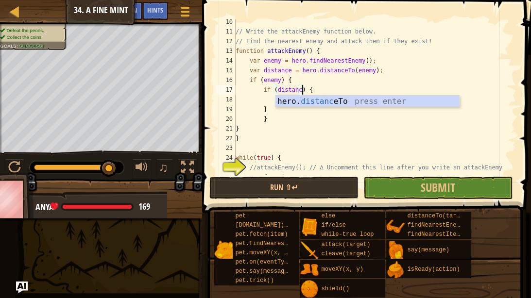
scroll to position [4, 8]
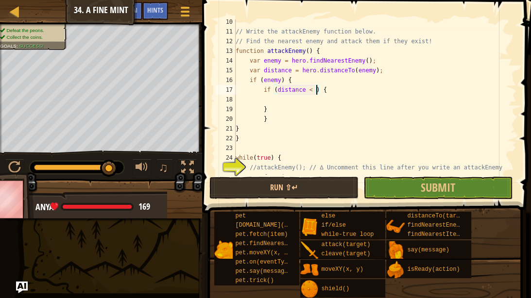
type textarea "if (distance < 5) {"
click at [300, 101] on div "// Write the attackEnemy function below. // Find the nearest enemy and attack t…" at bounding box center [375, 109] width 283 height 184
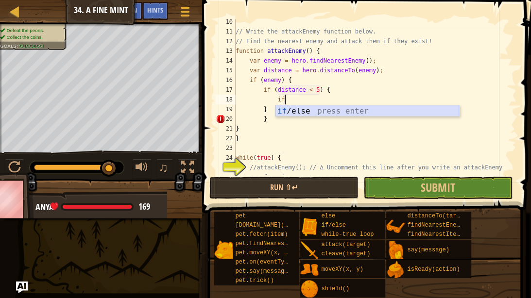
click at [309, 105] on div "if /else press enter" at bounding box center [367, 122] width 184 height 35
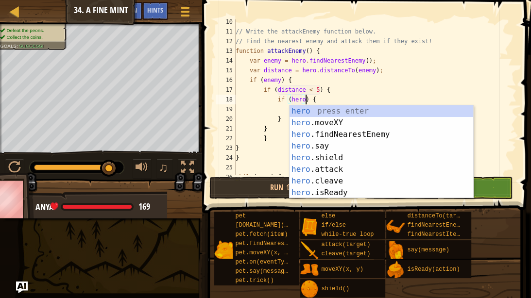
scroll to position [4, 8]
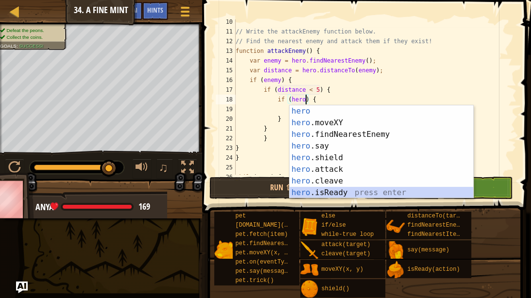
click at [318, 192] on div "hero press enter hero .moveXY press enter hero .findNearestEnemy press enter he…" at bounding box center [381, 163] width 184 height 117
type textarea "if (hero.isReady("cleave")) {"
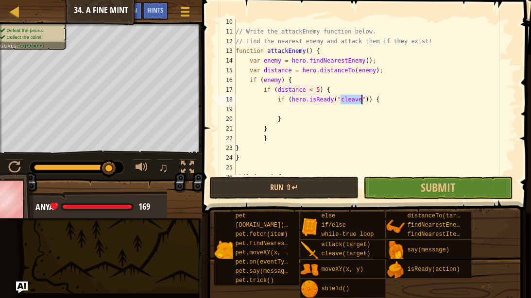
click at [309, 108] on div "// Write the attackEnemy function below. // Find the nearest enemy and attack t…" at bounding box center [375, 104] width 283 height 175
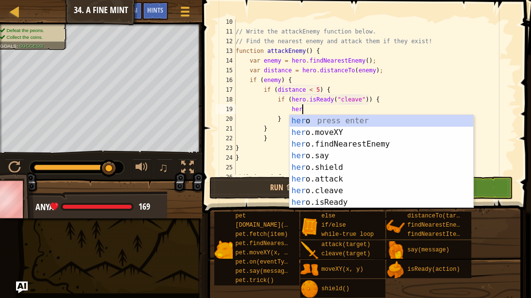
scroll to position [4, 7]
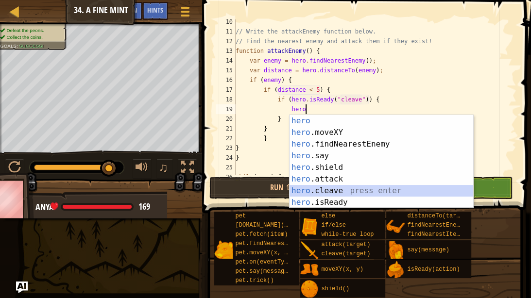
click at [313, 189] on div "hero press enter hero .moveXY press enter hero .findNearestEnemy press enter he…" at bounding box center [381, 173] width 184 height 117
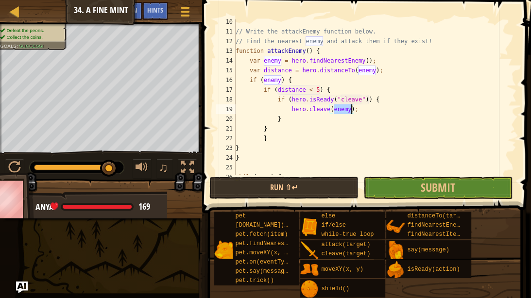
click at [338, 123] on div "// Write the attackEnemy function below. // Find the nearest enemy and attack t…" at bounding box center [375, 104] width 283 height 175
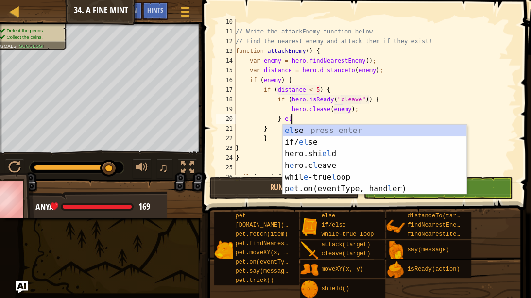
type textarea "} else"
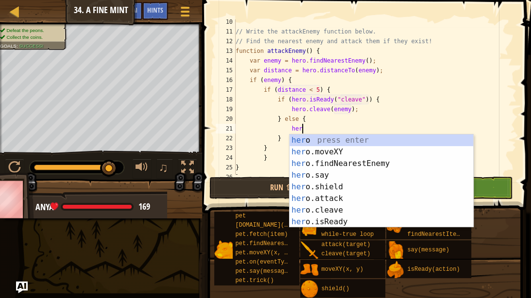
scroll to position [4, 7]
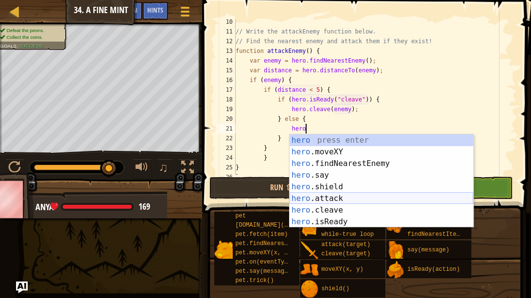
click at [323, 197] on div "hero press enter hero .moveXY press enter hero .findNearestEnemy press enter he…" at bounding box center [381, 192] width 184 height 117
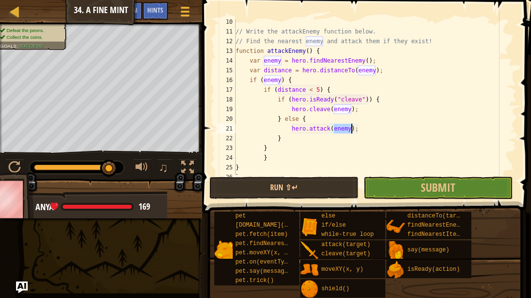
click at [363, 152] on div "// Write the attackEnemy function below. // Find the nearest enemy and attack t…" at bounding box center [375, 104] width 283 height 175
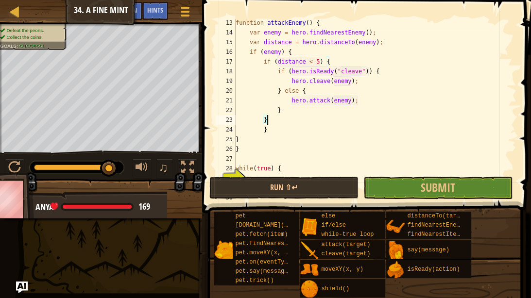
scroll to position [118, 0]
click at [248, 139] on div "function attackEnemy ( ) { var enemy = hero . findNearestEnemy ( ) ; var distan…" at bounding box center [375, 110] width 283 height 184
type textarea "}"
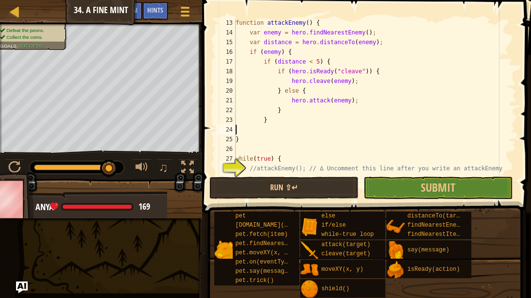
type textarea "}"
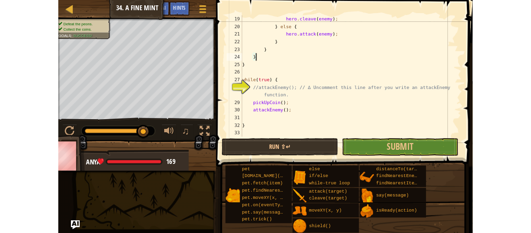
scroll to position [175, 0]
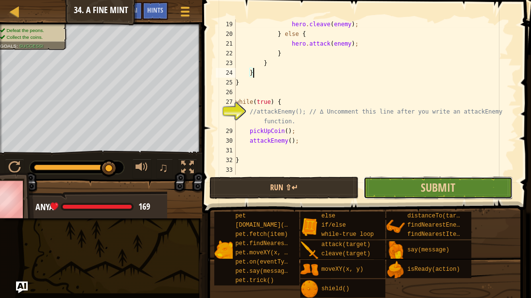
click at [373, 188] on button "Submit" at bounding box center [437, 188] width 149 height 22
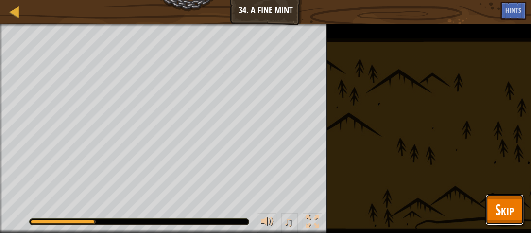
click at [493, 199] on button "Skip" at bounding box center [504, 209] width 38 height 31
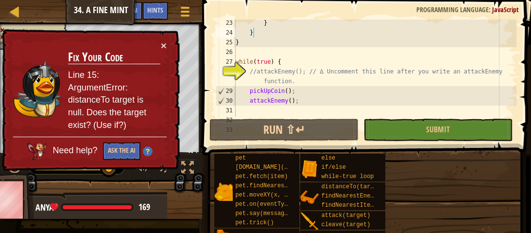
scroll to position [216, 0]
click at [167, 47] on div "× Fix Your Code Line 15: ArgumentError: distanceTo target is null. Does the tar…" at bounding box center [90, 100] width 180 height 142
click at [168, 49] on div "× Fix Your Code Line 15: ArgumentError: distanceTo target is null. Does the tar…" at bounding box center [90, 100] width 180 height 142
click at [165, 47] on button "×" at bounding box center [164, 45] width 6 height 10
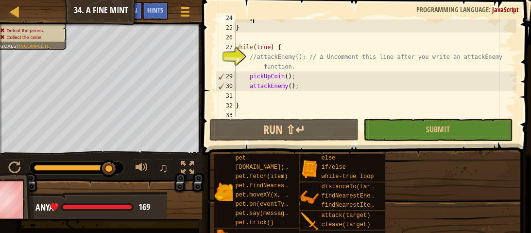
scroll to position [233, 0]
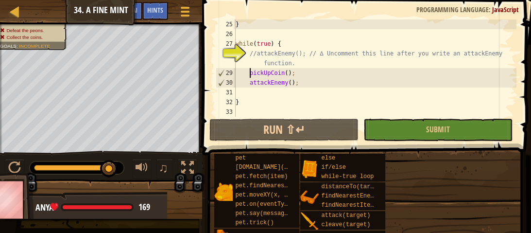
click at [248, 72] on div "} while ( true ) { //attackEnemy(); // ∆ Uncomment this line after you write an…" at bounding box center [375, 77] width 283 height 117
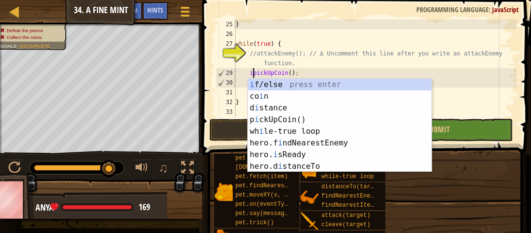
scroll to position [4, 2]
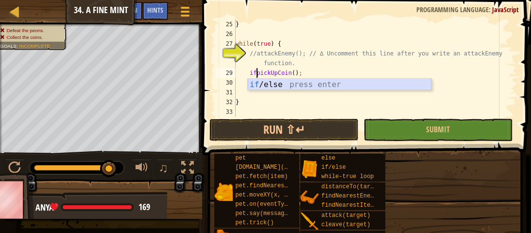
click at [321, 89] on div "if /else press enter" at bounding box center [340, 96] width 184 height 35
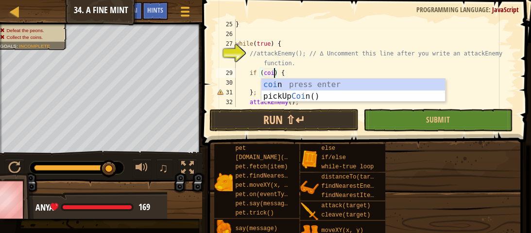
type textarea "if (coin) {"
click at [338, 70] on div "} while ( true ) { //attackEnemy(); // ∆ Uncomment this line after you write an…" at bounding box center [375, 72] width 283 height 107
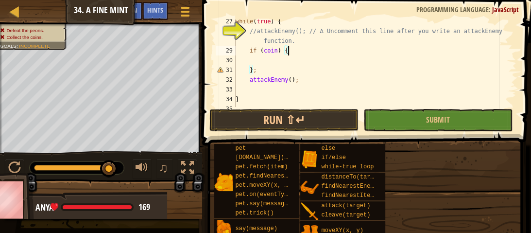
scroll to position [262, 0]
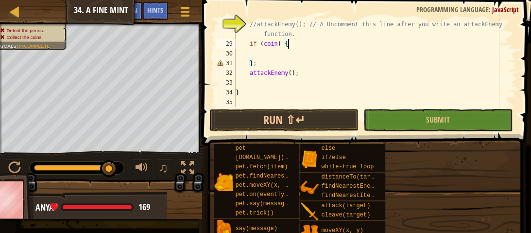
click at [280, 57] on div "//attackEnemy(); // ∆ Uncomment this line after you write an attackEnemy functi…" at bounding box center [375, 77] width 283 height 117
type textarea "pick"
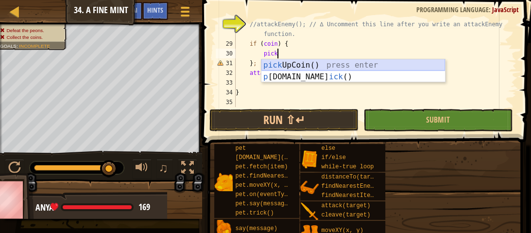
click at [288, 62] on div "pick UpCoin() press enter p [DOMAIN_NAME] ick () press enter" at bounding box center [353, 82] width 184 height 47
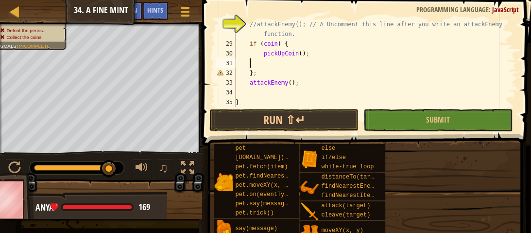
scroll to position [4, 0]
drag, startPoint x: 251, startPoint y: 83, endPoint x: 298, endPoint y: 85, distance: 47.2
click at [298, 85] on div "//attackEnemy(); // ∆ Uncomment this line after you write an attackEnemy functi…" at bounding box center [375, 77] width 283 height 117
type textarea "};"
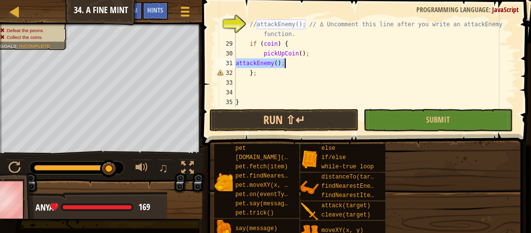
click at [236, 62] on div "//attackEnemy(); // ∆ Uncomment this line after you write an attackEnemy functi…" at bounding box center [375, 62] width 283 height 87
type textarea "attackEnemy();"
click at [250, 84] on div "//attackEnemy(); // ∆ Uncomment this line after you write an attackEnemy functi…" at bounding box center [375, 77] width 283 height 117
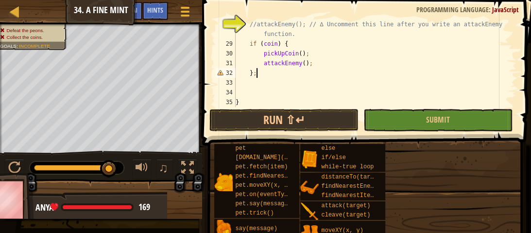
click at [256, 76] on div "//attackEnemy(); // ∆ Uncomment this line after you write an attackEnemy functi…" at bounding box center [375, 77] width 283 height 117
type textarea "}"
click at [241, 92] on div "//attackEnemy(); // ∆ Uncomment this line after you write an attackEnemy functi…" at bounding box center [375, 77] width 283 height 117
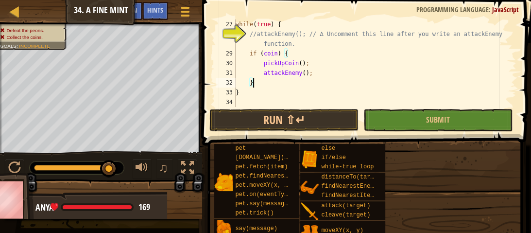
scroll to position [252, 0]
click at [341, 122] on button "Run ⇧↵" at bounding box center [283, 120] width 149 height 22
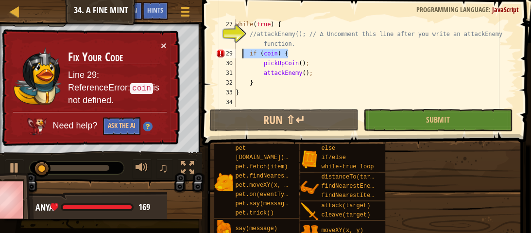
drag, startPoint x: 299, startPoint y: 54, endPoint x: 241, endPoint y: 56, distance: 58.3
click at [241, 56] on div "while ( true ) { //attackEnemy(); // ∆ Uncomment this line after you write an a…" at bounding box center [375, 72] width 283 height 107
type textarea "if (coin) {"
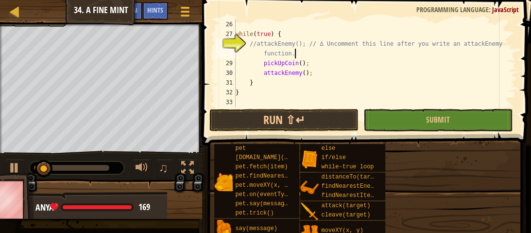
scroll to position [243, 0]
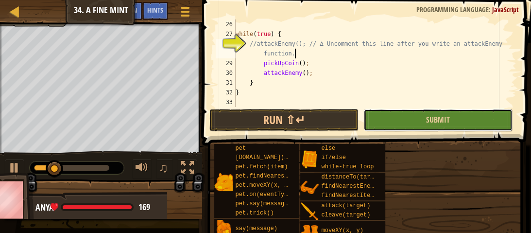
click at [398, 115] on button "Submit" at bounding box center [437, 120] width 149 height 22
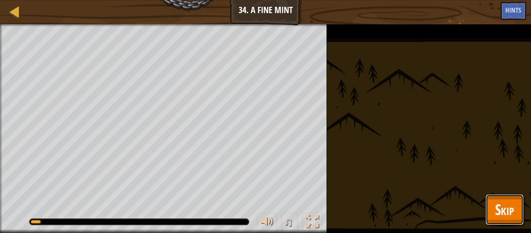
click at [502, 213] on span "Skip" at bounding box center [504, 209] width 19 height 20
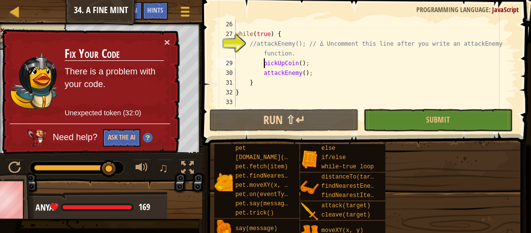
click at [264, 64] on div "while ( true ) { //attackEnemy(); // ∆ Uncomment this line after you write an a…" at bounding box center [375, 72] width 283 height 107
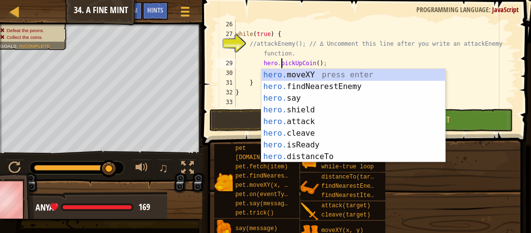
scroll to position [4, 5]
click at [252, 74] on div "while ( true ) { //attackEnemy(); // ∆ Uncomment this line after you write an a…" at bounding box center [375, 72] width 283 height 107
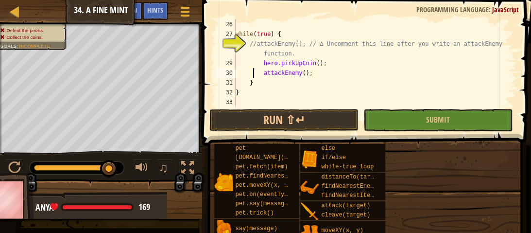
click at [264, 73] on div "while ( true ) { //attackEnemy(); // ∆ Uncomment this line after you write an a…" at bounding box center [375, 72] width 283 height 107
click at [342, 67] on div "while ( true ) { //attackEnemy(); // ∆ Uncomment this line after you write an a…" at bounding box center [375, 72] width 283 height 107
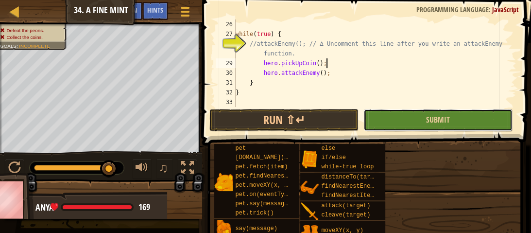
click at [377, 123] on button "Submit" at bounding box center [437, 120] width 149 height 22
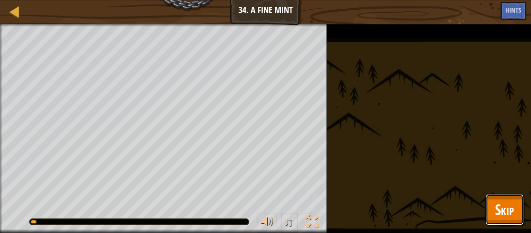
click at [498, 212] on span "Skip" at bounding box center [504, 209] width 19 height 20
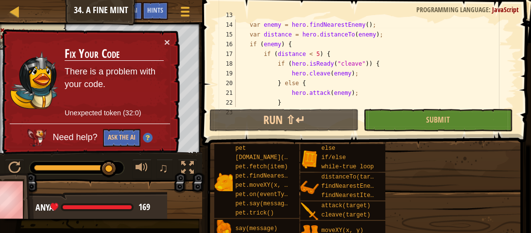
scroll to position [126, 0]
click at [314, 53] on div "var enemy = hero . findNearestEnemy ( ) ; var distance = hero . distanceTo ( en…" at bounding box center [375, 72] width 283 height 107
click at [110, 144] on button "Ask the AI" at bounding box center [121, 138] width 37 height 18
click at [169, 43] on button "×" at bounding box center [167, 42] width 6 height 10
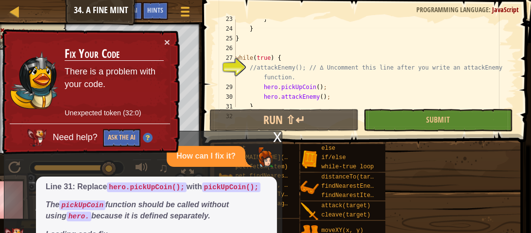
scroll to position [243, 0]
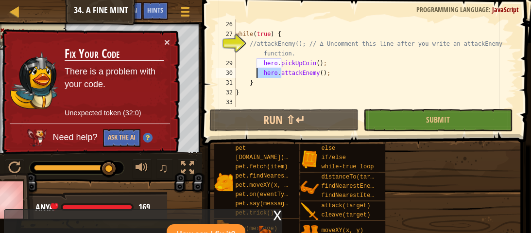
drag, startPoint x: 280, startPoint y: 74, endPoint x: 251, endPoint y: 74, distance: 28.6
click at [251, 74] on div "while ( true ) { //attackEnemy(); // ∆ Uncomment this line after you write an a…" at bounding box center [375, 72] width 283 height 107
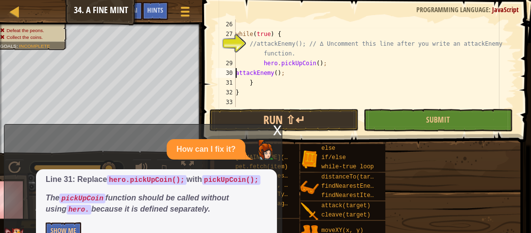
scroll to position [233, 0]
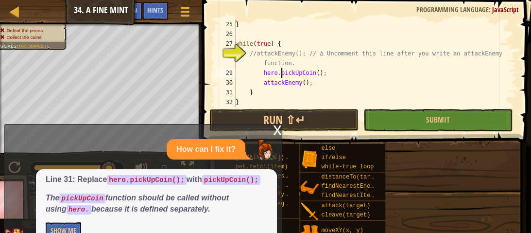
click at [280, 74] on div "} while ( true ) { //attackEnemy(); // ∆ Uncomment this line after you write an…" at bounding box center [375, 72] width 283 height 107
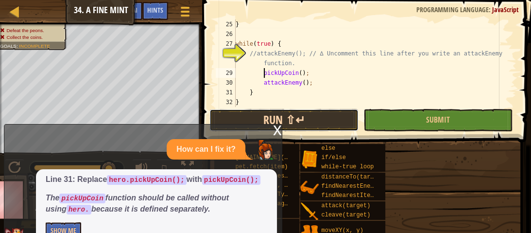
click at [343, 125] on button "Run ⇧↵" at bounding box center [283, 120] width 149 height 22
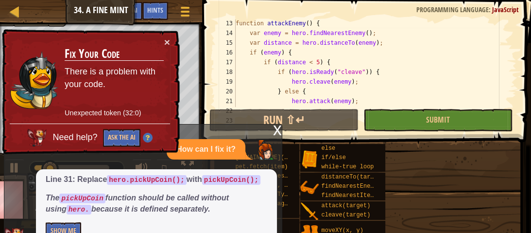
scroll to position [125, 0]
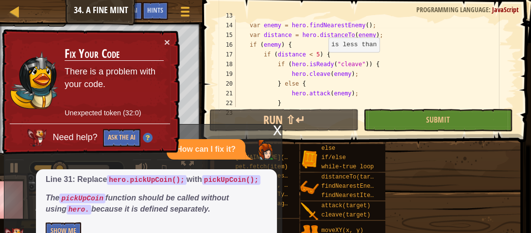
click at [323, 53] on div "function attackEnemy ( ) { var enemy = hero . findNearestEnemy ( ) ; var distan…" at bounding box center [375, 64] width 283 height 107
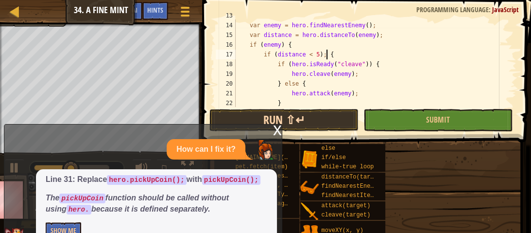
type textarea "if (distance < 5); {"
click at [337, 119] on button "Run ⇧↵" at bounding box center [283, 120] width 149 height 22
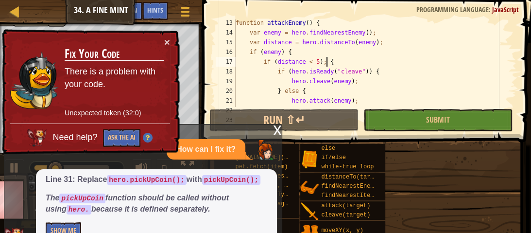
scroll to position [118, 0]
drag, startPoint x: 334, startPoint y: 63, endPoint x: 258, endPoint y: 62, distance: 76.2
click at [258, 62] on div "function attackEnemy ( ) { var enemy = hero . findNearestEnemy ( ) ; var distan…" at bounding box center [375, 71] width 283 height 107
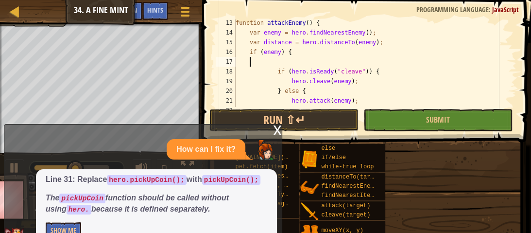
scroll to position [4, 0]
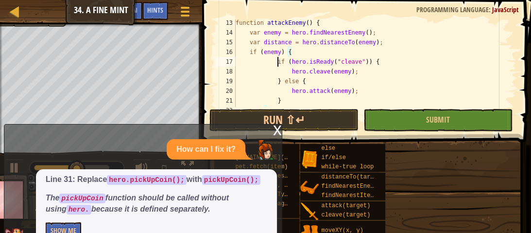
click at [278, 62] on div "function attackEnemy ( ) { var enemy = hero . findNearestEnemy ( ) ; var distan…" at bounding box center [375, 71] width 283 height 107
click at [291, 72] on div "function attackEnemy ( ) { var enemy = hero . findNearestEnemy ( ) ; var distan…" at bounding box center [375, 71] width 283 height 107
click at [277, 81] on div "function attackEnemy ( ) { var enemy = hero . findNearestEnemy ( ) ; var distan…" at bounding box center [375, 71] width 283 height 107
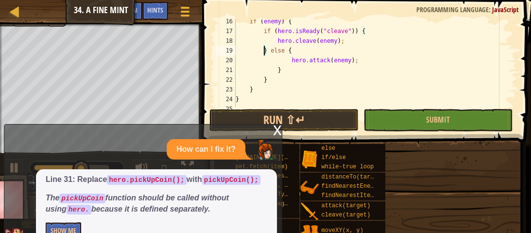
scroll to position [149, 0]
click at [289, 61] on div "if ( enemy ) { if ( hero . isReady ( "cleave" )) { hero . cleave ( enemy ) ; } …" at bounding box center [375, 69] width 283 height 107
click at [292, 61] on div "if ( enemy ) { if ( hero . isReady ( "cleave" )) { hero . cleave ( enemy ) ; } …" at bounding box center [375, 69] width 283 height 107
click at [284, 71] on div "if ( enemy ) { if ( hero . isReady ( "cleave" )) { hero . cleave ( enemy ) ; } …" at bounding box center [375, 69] width 283 height 107
type textarea "}"
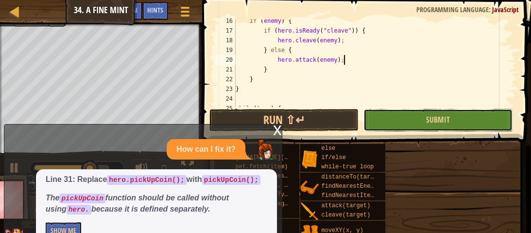
click at [379, 124] on button "Submit" at bounding box center [437, 120] width 149 height 22
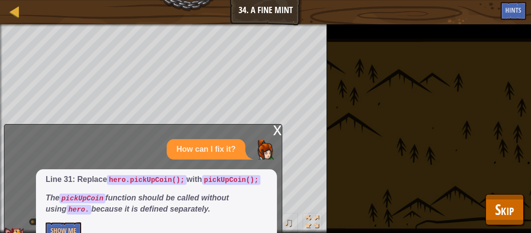
click at [275, 124] on div "x" at bounding box center [277, 129] width 9 height 10
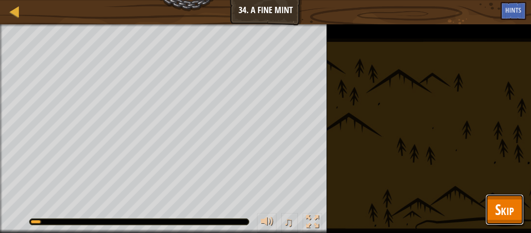
click at [500, 216] on span "Skip" at bounding box center [504, 209] width 19 height 20
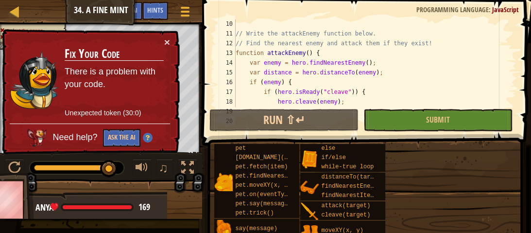
scroll to position [144, 0]
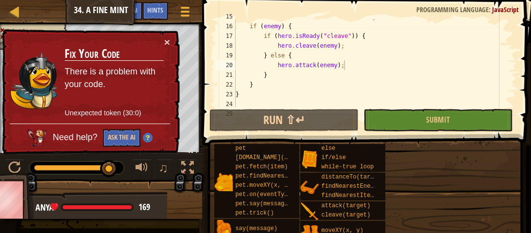
click at [286, 25] on div "var distance = hero . distanceTo ( enemy ) ; if ( enemy ) { if ( hero . isReady…" at bounding box center [375, 65] width 283 height 107
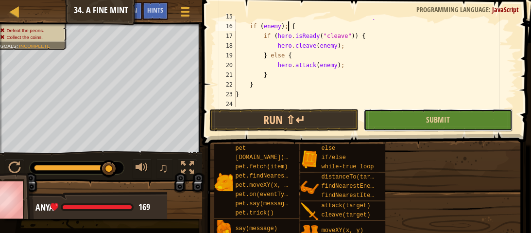
click at [381, 117] on button "Submit" at bounding box center [437, 120] width 149 height 22
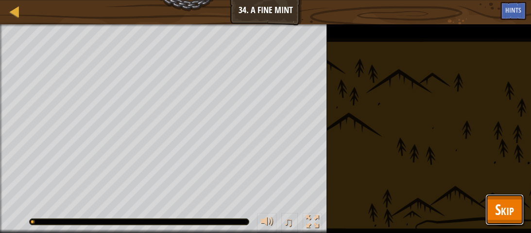
click at [501, 213] on span "Skip" at bounding box center [504, 209] width 19 height 20
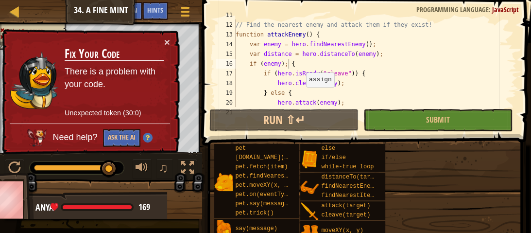
scroll to position [107, 0]
type textarea "var distance = hero.distanceTo(enemy);"
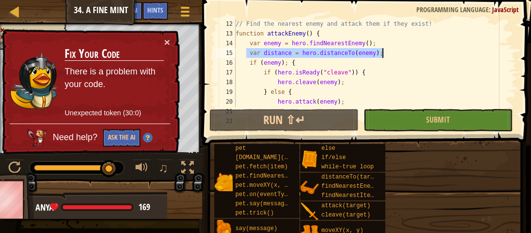
drag, startPoint x: 245, startPoint y: 54, endPoint x: 387, endPoint y: 53, distance: 142.2
click at [387, 53] on div "// Find the nearest enemy and attack them if they exist! function attackEnemy (…" at bounding box center [375, 72] width 283 height 107
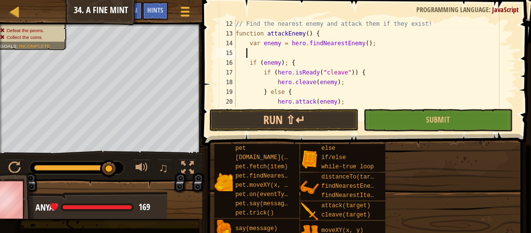
scroll to position [4, 0]
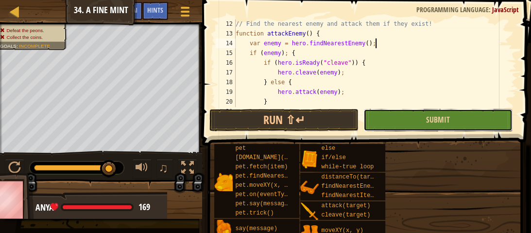
click at [405, 118] on button "Submit" at bounding box center [437, 120] width 149 height 22
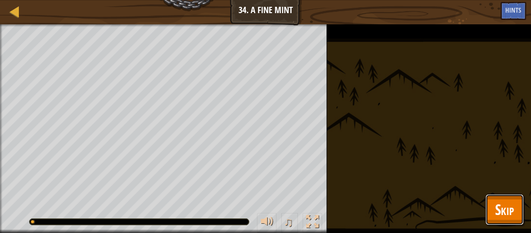
click at [515, 209] on button "Skip" at bounding box center [504, 209] width 38 height 31
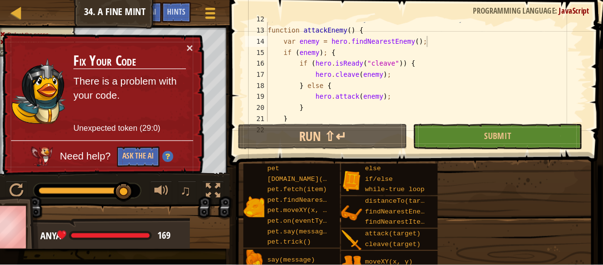
scroll to position [115, 0]
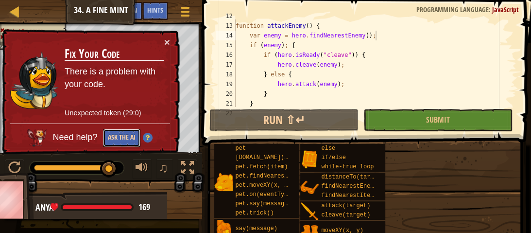
click at [126, 137] on button "Ask the AI" at bounding box center [121, 138] width 37 height 18
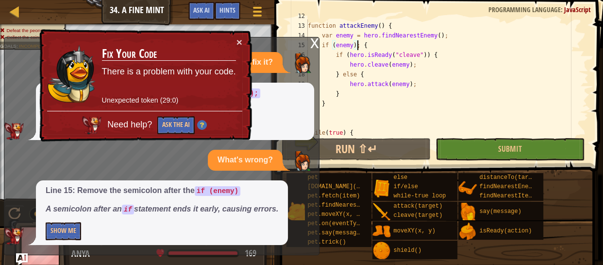
click at [359, 48] on div "// Find the nearest enemy and attack them if they exist! function attackEnemy (…" at bounding box center [447, 79] width 283 height 136
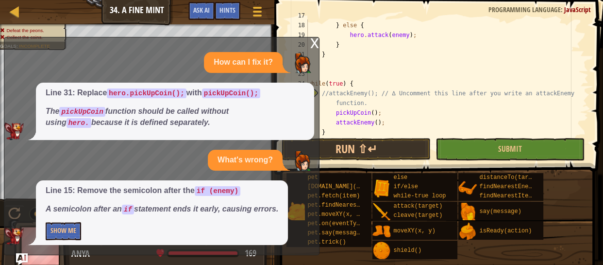
scroll to position [167, 0]
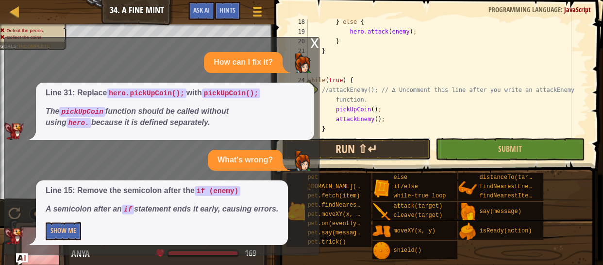
click at [392, 149] on button "Run ⇧↵" at bounding box center [356, 149] width 149 height 22
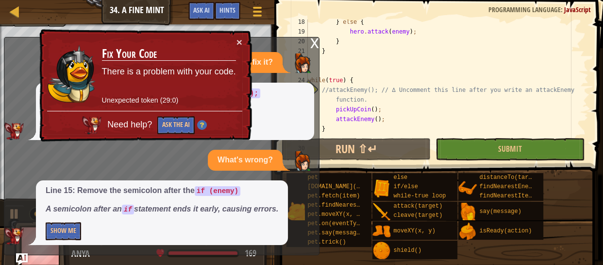
click at [316, 44] on div "x" at bounding box center [314, 42] width 9 height 10
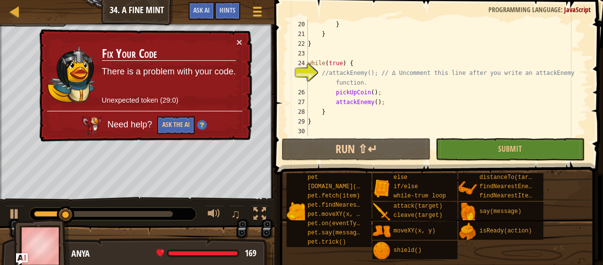
scroll to position [184, 0]
type textarea "}"
click at [326, 117] on div "hero . attack ( enemy ) ; } } } while ( true ) { //attackEnemy(); // ∆ Uncommen…" at bounding box center [447, 78] width 283 height 136
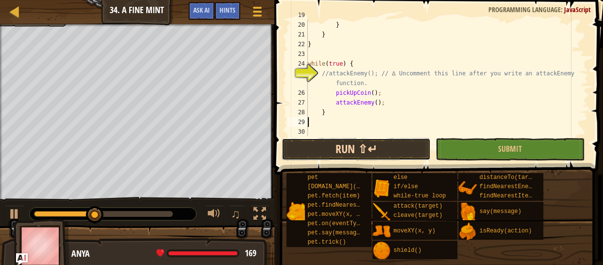
click at [352, 145] on button "Run ⇧↵" at bounding box center [356, 149] width 149 height 22
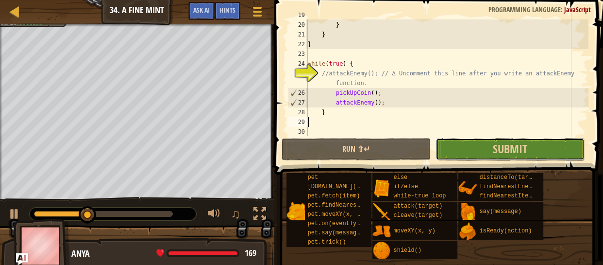
click at [484, 144] on button "Submit" at bounding box center [509, 149] width 149 height 22
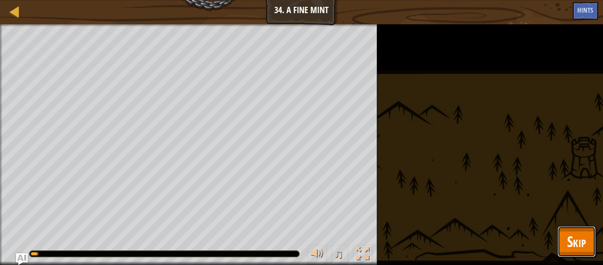
click at [586, 253] on button "Skip" at bounding box center [576, 241] width 38 height 31
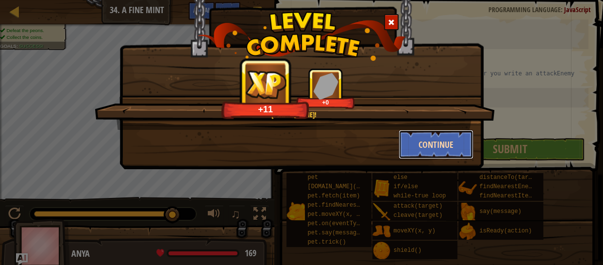
click at [409, 143] on button "Continue" at bounding box center [436, 144] width 75 height 29
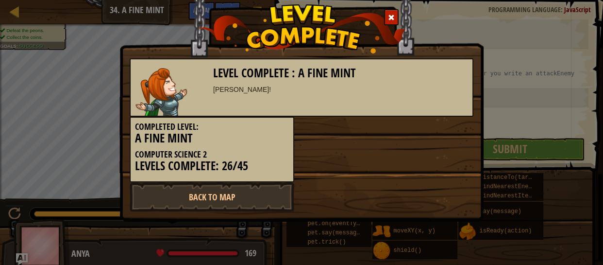
click at [444, 146] on div "Completed Level: A Fine Mint Computer Science 2 Levels Complete: 26/45" at bounding box center [301, 150] width 358 height 66
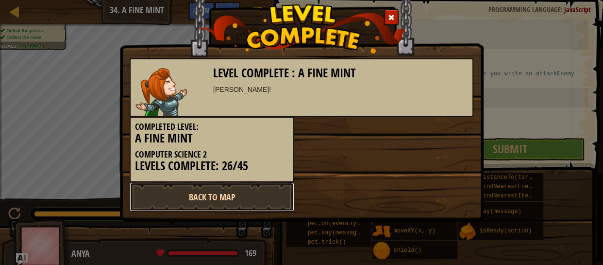
click at [221, 192] on link "Back to Map" at bounding box center [212, 196] width 165 height 29
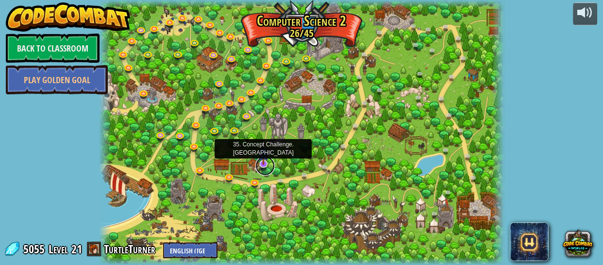
click at [265, 167] on link at bounding box center [264, 165] width 19 height 19
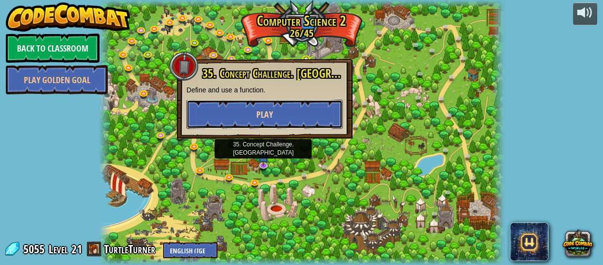
click at [237, 110] on button "Play" at bounding box center [264, 114] width 156 height 29
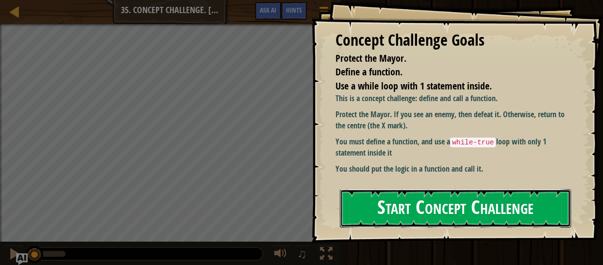
click at [407, 207] on button "Start Concept Challenge" at bounding box center [455, 208] width 231 height 38
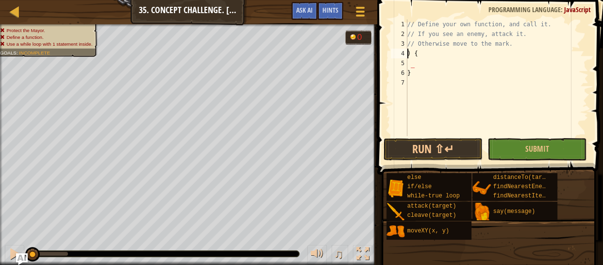
scroll to position [4, 0]
type textarea "// Otherwise move to the mar {"
click at [359, 13] on div at bounding box center [359, 11] width 13 height 14
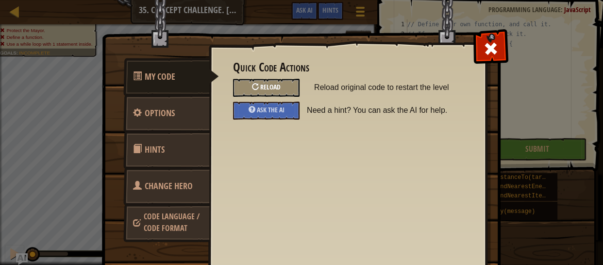
click at [275, 82] on div "Reload" at bounding box center [266, 88] width 67 height 18
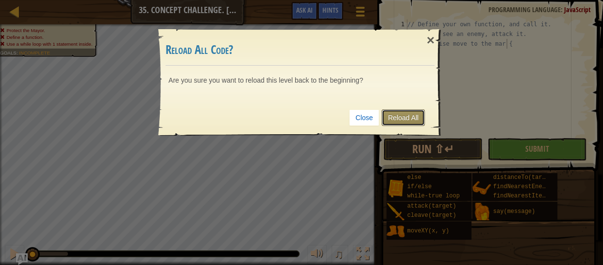
click at [403, 124] on link "Reload All" at bounding box center [403, 117] width 43 height 17
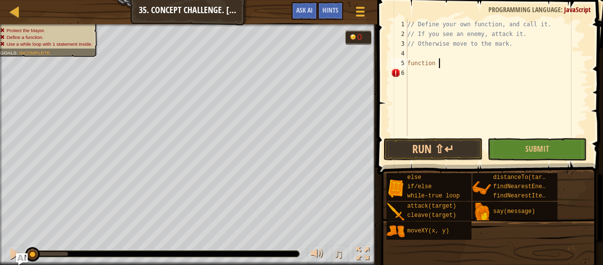
scroll to position [4, 3]
type textarea "function AttPro"
type textarea "function AttPro {"
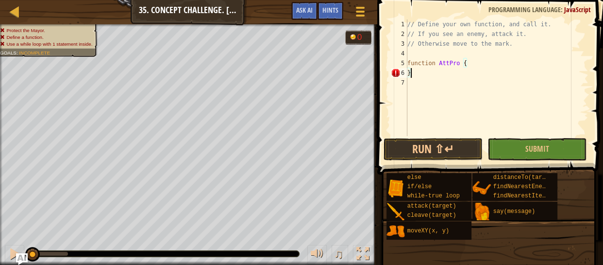
click at [508, 71] on div "// Define your own function, and call it. // If you see an enemy, attack it. //…" at bounding box center [496, 87] width 183 height 136
type textarea "}"
click at [493, 63] on div "// Define your own function, and call it. // If you see an enemy, attack it. //…" at bounding box center [496, 87] width 183 height 136
type textarea "function AttPro {"
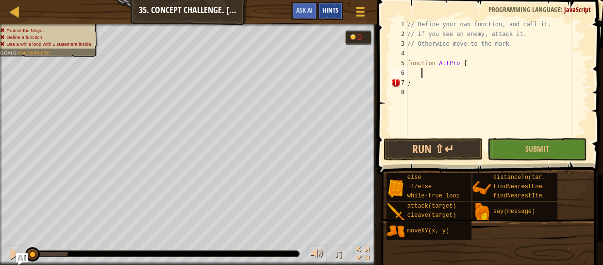
click at [332, 17] on div "Hints" at bounding box center [330, 11] width 26 height 18
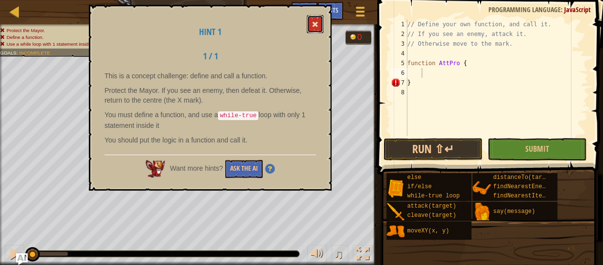
click at [317, 23] on span at bounding box center [315, 24] width 7 height 7
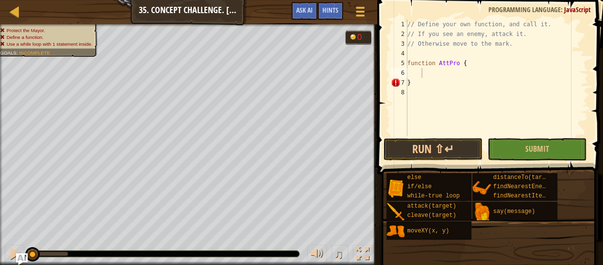
click at [450, 74] on div "// Define your own function, and call it. // If you see an enemy, attack it. //…" at bounding box center [496, 87] width 183 height 136
type textarea "var ene"
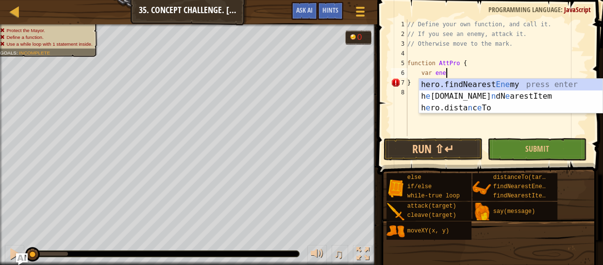
scroll to position [4, 4]
click at [441, 84] on div "hero.findNearest Ene my press enter h e [DOMAIN_NAME] n dN e arestItem press en…" at bounding box center [511, 108] width 184 height 58
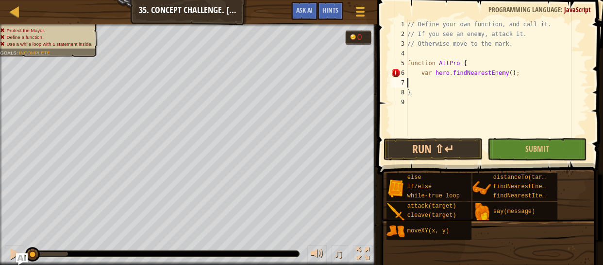
scroll to position [4, 0]
type textarea "var hero.findNearestEnemy();"
click at [464, 65] on div "// Define your own function, and call it. // If you see an enemy, attack it. //…" at bounding box center [496, 87] width 183 height 136
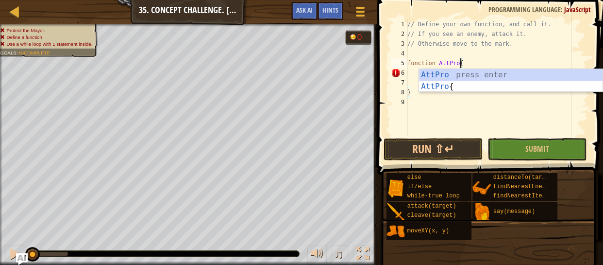
click at [473, 67] on div "// Define your own function, and call it. // If you see an enemy, attack it. //…" at bounding box center [496, 87] width 183 height 136
type textarea "function AttPro"
click at [419, 118] on div "// Define your own function, and call it. // If you see an enemy, attack it. //…" at bounding box center [496, 87] width 183 height 136
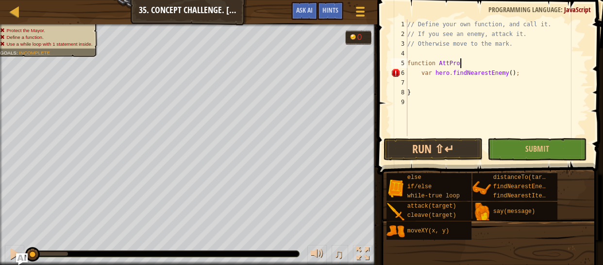
click at [467, 64] on div "// Define your own function, and call it. // If you see an enemy, attack it. //…" at bounding box center [496, 87] width 183 height 136
type textarea "function AttPro"
click at [460, 65] on div "// Define your own function, and call it. // If you see an enemy, attack it. //…" at bounding box center [496, 87] width 183 height 136
click at [455, 65] on div "// Define your own function, and call it. // If you see an enemy, attack it. //…" at bounding box center [496, 87] width 183 height 136
click at [459, 85] on div "// Define your own function, and call it. // If you see an enemy, attack it. //…" at bounding box center [496, 87] width 183 height 136
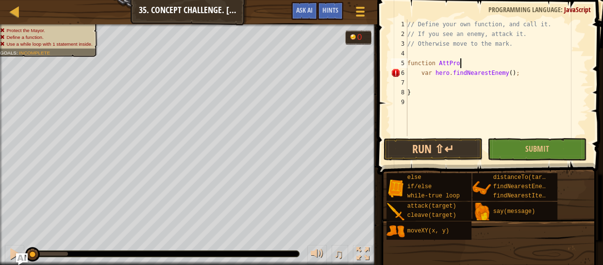
click at [470, 62] on div "// Define your own function, and call it. // If you see an enemy, attack it. //…" at bounding box center [496, 87] width 183 height 136
type textarea "function AttPro();"
click at [471, 83] on div "// Define your own function, and call it. // If you see an enemy, attack it. //…" at bounding box center [496, 87] width 183 height 136
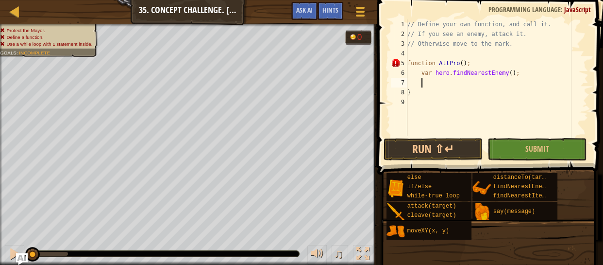
click at [475, 64] on div "// Define your own function, and call it. // If you see an enemy, attack it. //…" at bounding box center [496, 87] width 183 height 136
type textarea "function AttPro"
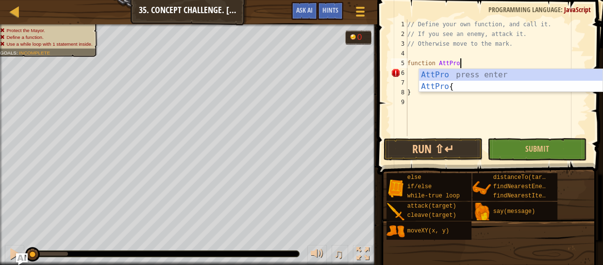
click at [459, 121] on div "// Define your own function, and call it. // If you see an enemy, attack it. //…" at bounding box center [496, 87] width 183 height 136
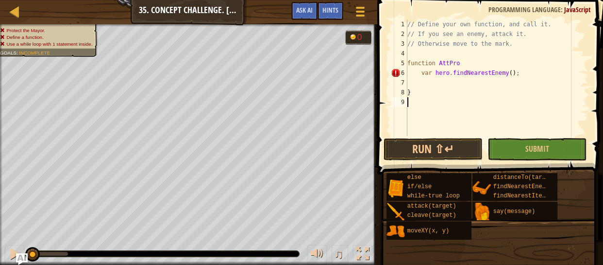
scroll to position [4, 0]
click at [476, 65] on div "// Define your own function, and call it. // If you see an enemy, attack it. //…" at bounding box center [496, 87] width 183 height 136
type textarea "function AttPro(){"
click at [438, 84] on div "// Define your own function, and call it. // If you see an enemy, attack it. //…" at bounding box center [496, 87] width 183 height 136
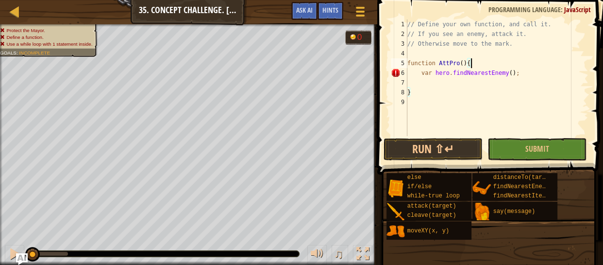
scroll to position [4, 1]
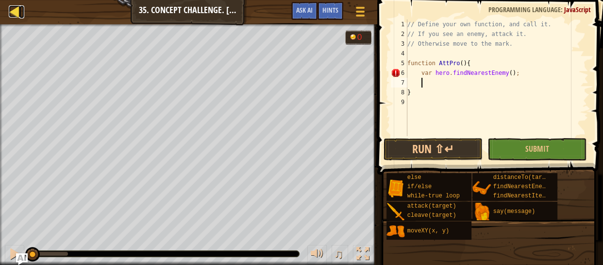
click at [16, 17] on div at bounding box center [15, 11] width 12 height 12
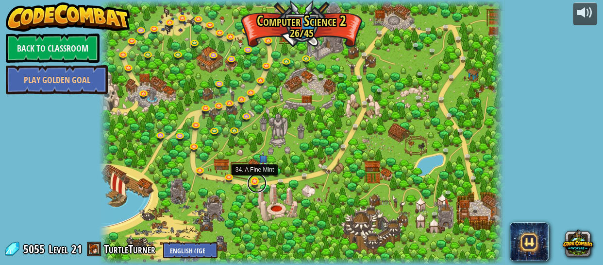
click at [253, 183] on link at bounding box center [256, 182] width 19 height 19
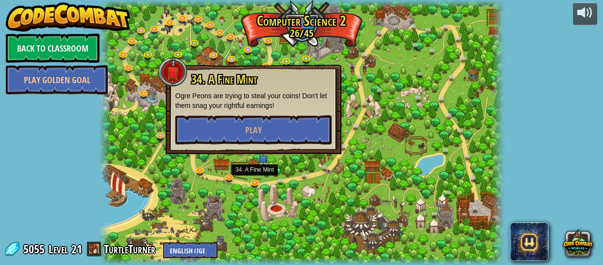
click at [256, 148] on div "34. A Fine Mint Ogre Peons are trying to steal your coins! Don't let them snag …" at bounding box center [254, 109] width 176 height 89
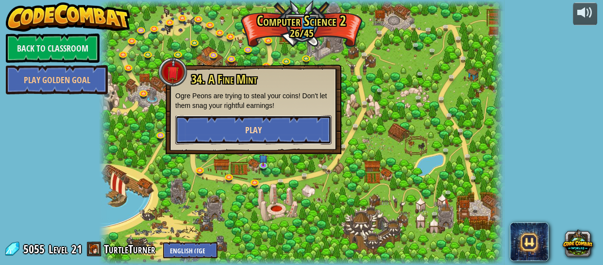
click at [247, 135] on span "Play" at bounding box center [253, 130] width 17 height 12
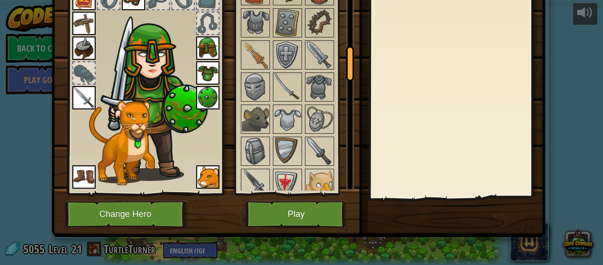
scroll to position [68, 0]
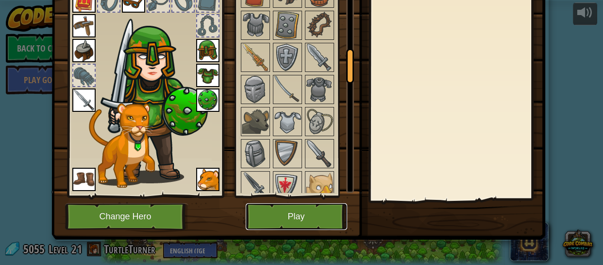
click at [279, 213] on button "Play" at bounding box center [296, 216] width 101 height 27
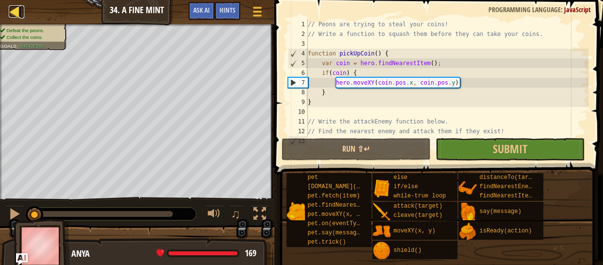
click at [9, 7] on div at bounding box center [15, 11] width 12 height 12
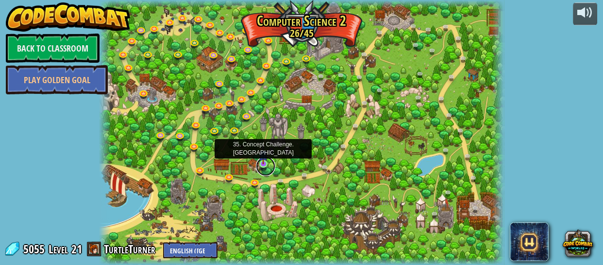
click at [267, 166] on link at bounding box center [265, 165] width 19 height 19
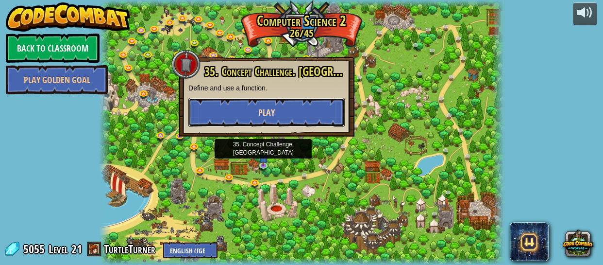
click at [254, 109] on button "Play" at bounding box center [266, 112] width 156 height 29
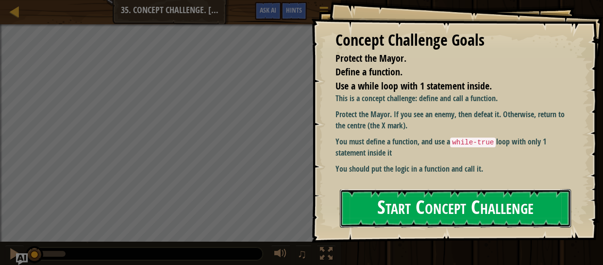
click at [434, 189] on button "Start Concept Challenge" at bounding box center [455, 208] width 231 height 38
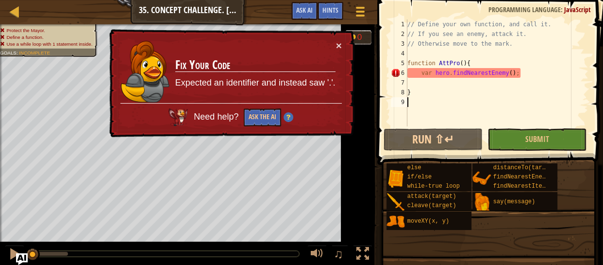
click at [432, 64] on div "// Define your own function, and call it. // If you see an enemy, attack it. //…" at bounding box center [515, 82] width 220 height 126
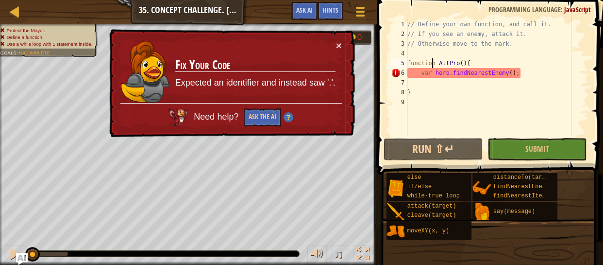
click at [467, 63] on div "// Define your own function, and call it. // If you see an enemy, attack it. //…" at bounding box center [496, 87] width 183 height 136
type textarea "function AttPro() {"
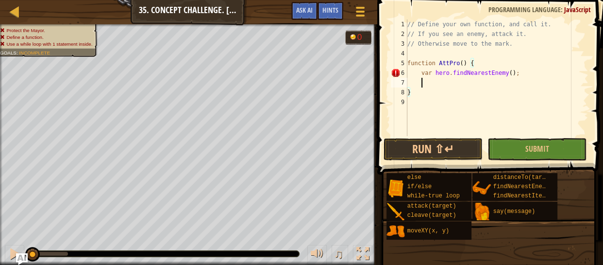
click at [424, 86] on div "// Define your own function, and call it. // If you see an enemy, attack it. //…" at bounding box center [496, 87] width 183 height 136
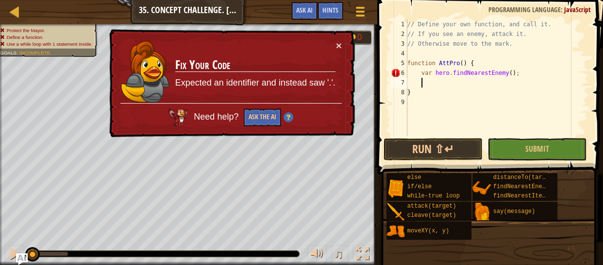
click at [434, 72] on div "// Define your own function, and call it. // If you see an enemy, attack it. //…" at bounding box center [496, 87] width 183 height 136
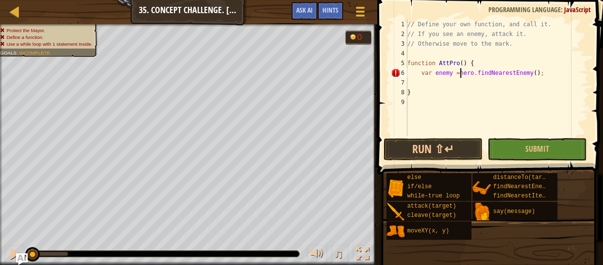
scroll to position [4, 7]
type textarea "var enemy = hero.findNearestEnemy();"
click at [456, 79] on div "// Define your own function, and call it. // If you see an enemy, attack it. //…" at bounding box center [496, 87] width 183 height 136
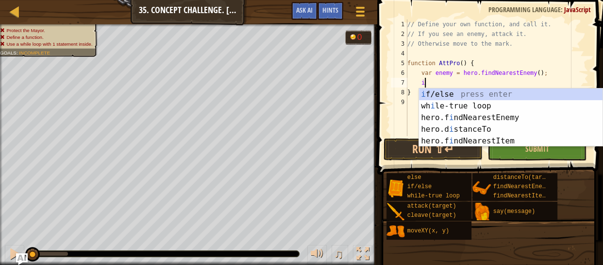
scroll to position [4, 2]
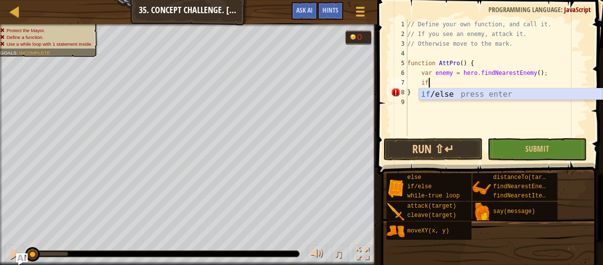
click at [454, 95] on div "if /else press enter" at bounding box center [511, 105] width 184 height 35
type textarea "if (enemy) {"
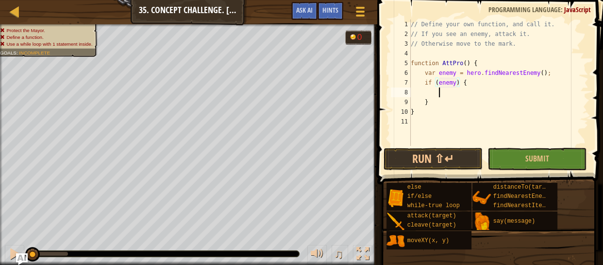
click at [467, 91] on div "// Define your own function, and call it. // If you see an enemy, attack it. //…" at bounding box center [499, 92] width 180 height 146
type textarea "j"
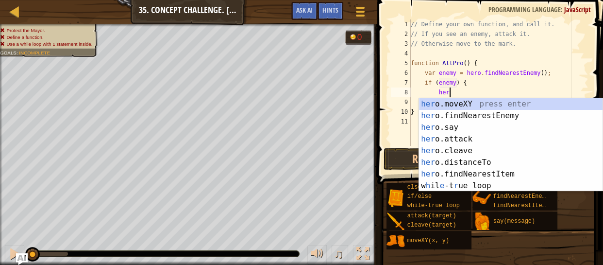
scroll to position [4, 5]
type textarea "h"
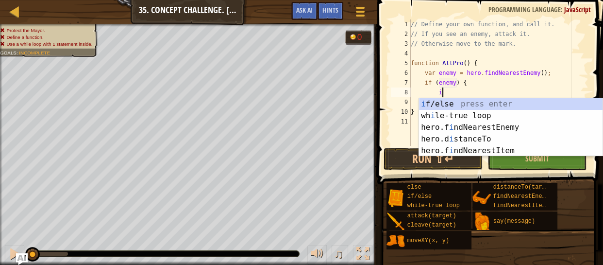
scroll to position [4, 4]
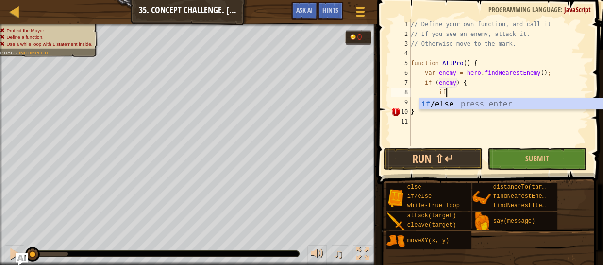
click at [456, 113] on div "// Define your own function, and call it. // If you see an enemy, attack it. //…" at bounding box center [499, 92] width 180 height 146
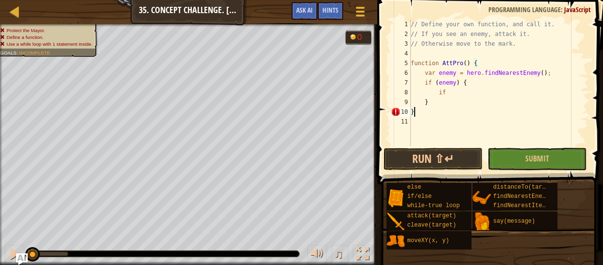
scroll to position [4, 0]
click at [460, 93] on div "// Define your own function, and call it. // If you see an enemy, attack it. //…" at bounding box center [499, 92] width 180 height 146
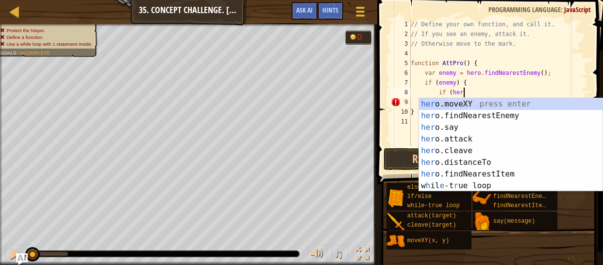
scroll to position [4, 5]
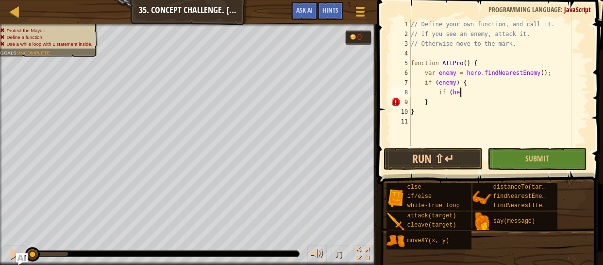
click at [466, 95] on div "// Define your own function, and call it. // If you see an enemy, attack it. //…" at bounding box center [499, 92] width 180 height 146
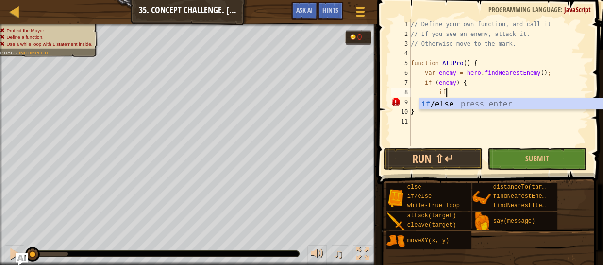
type textarea "i"
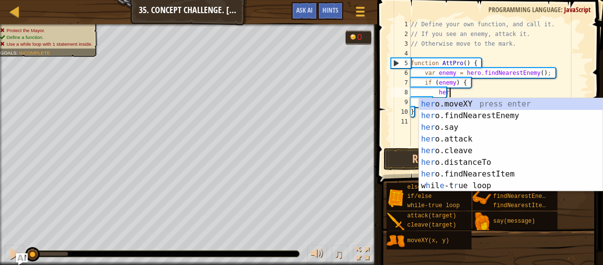
scroll to position [4, 5]
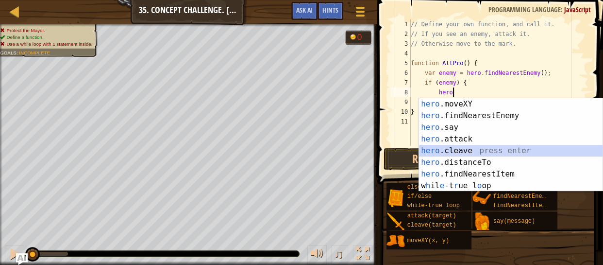
click at [453, 147] on div "hero .moveXY press enter hero .findNearestEnemy press enter hero .say press ent…" at bounding box center [511, 156] width 184 height 117
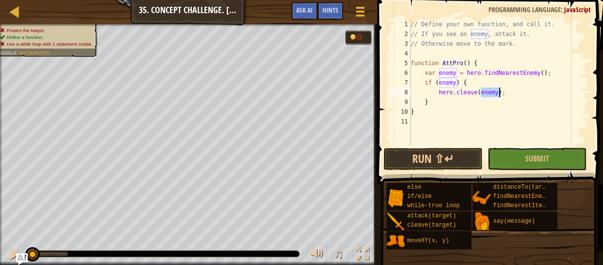
click at [514, 98] on div "// Define your own function, and call it. // If you see an enemy, attack it. //…" at bounding box center [499, 92] width 180 height 146
drag, startPoint x: 513, startPoint y: 90, endPoint x: 439, endPoint y: 92, distance: 73.8
click at [439, 92] on div "// Define your own function, and call it. // If you see an enemy, attack it. //…" at bounding box center [499, 92] width 180 height 146
type textarea "hero.cleave(enemy);"
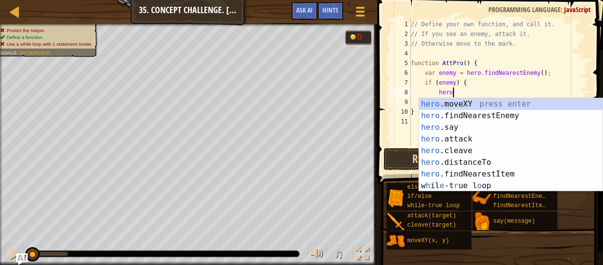
scroll to position [4, 5]
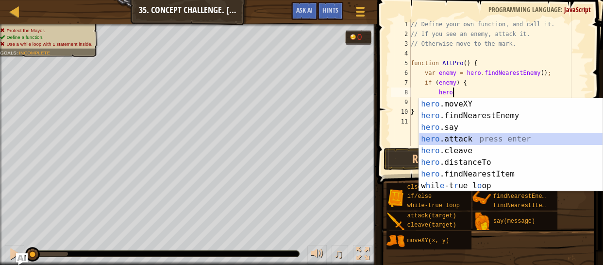
click at [444, 138] on div "hero .moveXY press enter hero .findNearestEnemy press enter hero .say press ent…" at bounding box center [511, 156] width 184 height 117
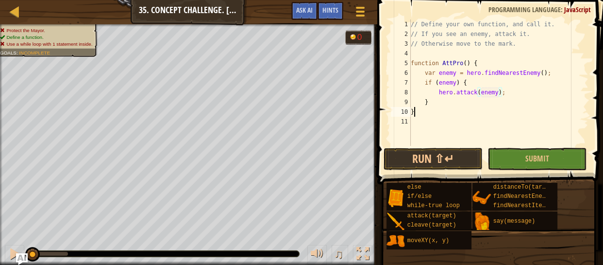
click at [501, 107] on div "// Define your own function, and call it. // If you see an enemy, attack it. //…" at bounding box center [499, 92] width 180 height 146
click at [516, 101] on div "// Define your own function, and call it. // If you see an enemy, attack it. //…" at bounding box center [499, 92] width 180 height 146
click at [518, 98] on div "// Define your own function, and call it. // If you see an enemy, attack it. //…" at bounding box center [499, 92] width 180 height 146
click at [517, 94] on div "// Define your own function, and call it. // If you see an enemy, attack it. //…" at bounding box center [499, 92] width 180 height 146
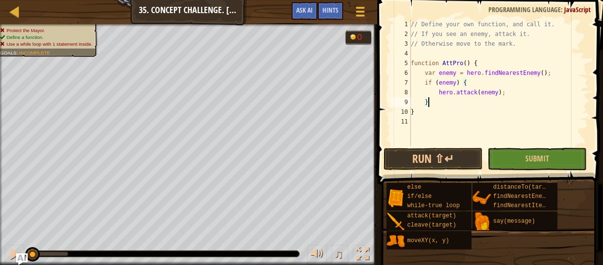
type textarea "hero.attack(enemy);"
click at [501, 104] on div "// Define your own function, and call it. // If you see an enemy, attack it. //…" at bounding box center [499, 92] width 180 height 146
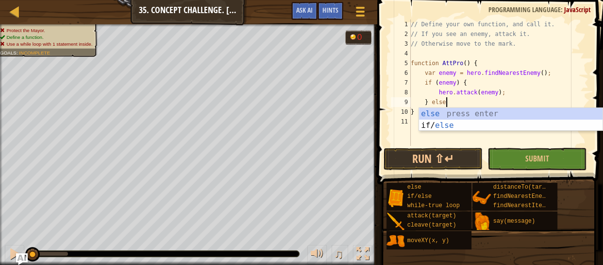
scroll to position [4, 4]
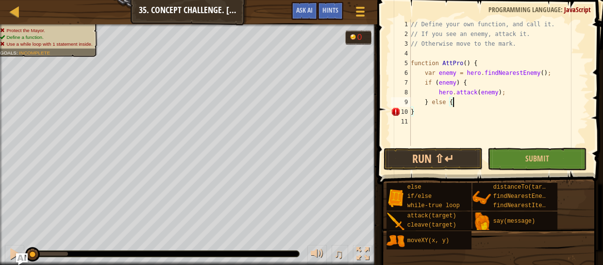
type textarea "} else {"
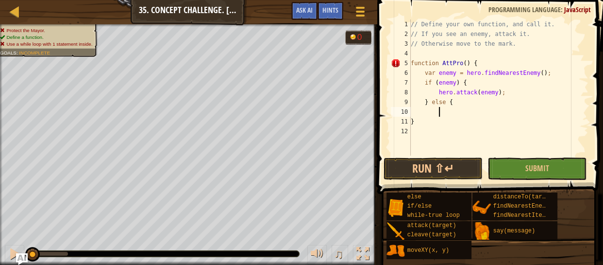
scroll to position [4, 1]
type textarea "}"
click at [492, 114] on div "// Define your own function, and call it. // If you see an enemy, attack it. //…" at bounding box center [499, 96] width 180 height 155
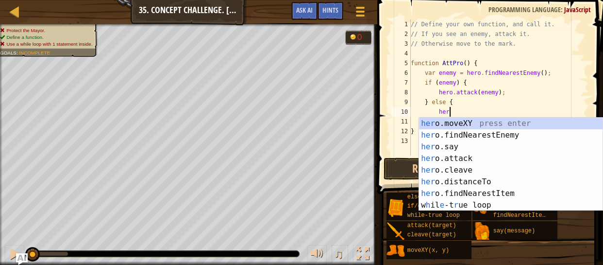
scroll to position [4, 5]
click at [452, 123] on div "hero .moveXY press enter hero .findNearestEnemy press enter hero .say press ent…" at bounding box center [511, 175] width 184 height 117
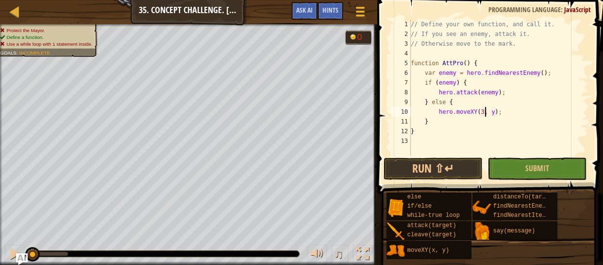
scroll to position [4, 10]
click at [496, 113] on div "// Define your own function, and call it. // If you see an enemy, attack it. //…" at bounding box center [499, 96] width 180 height 155
type textarea "hero.moveXY(30, 26);"
click at [447, 149] on div "// Define your own function, and call it. // If you see an enemy, attack it. //…" at bounding box center [499, 96] width 180 height 155
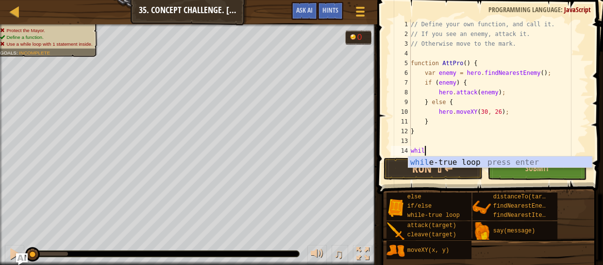
scroll to position [4, 1]
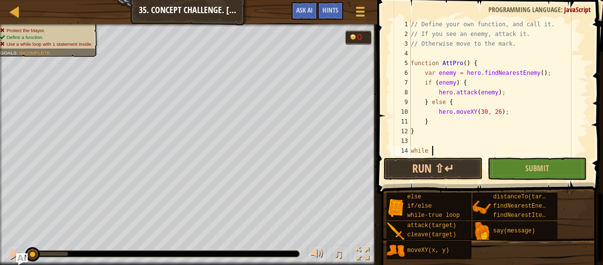
type textarea "while"
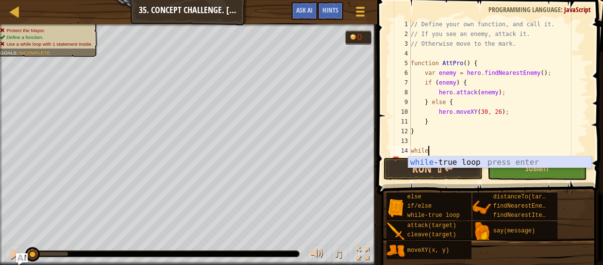
click at [456, 160] on div "while -true loop press enter" at bounding box center [500, 173] width 184 height 35
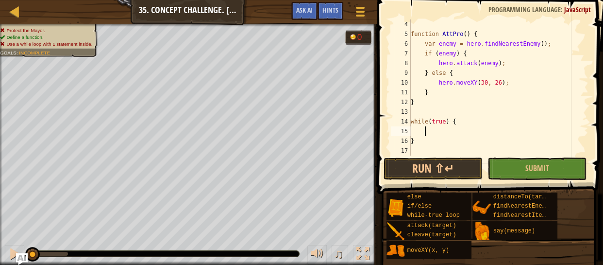
scroll to position [29, 0]
type textarea "h"
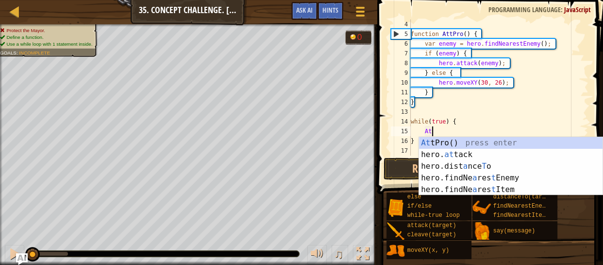
type textarea "A"
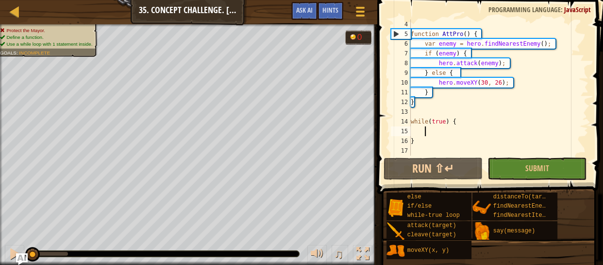
scroll to position [4, 0]
type textarea "while(true) {"
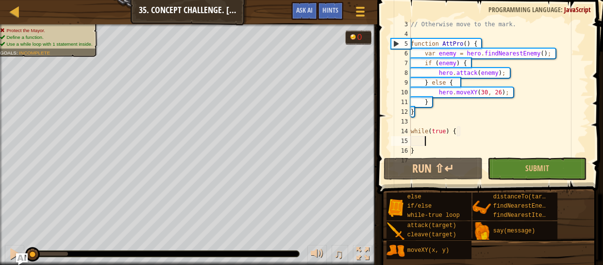
click at [445, 44] on div "// Otherwise move to the mark. function AttPro ( ) { var enemy = hero . findNea…" at bounding box center [499, 96] width 180 height 155
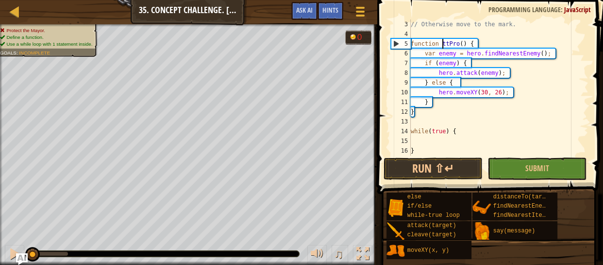
type textarea "function attPro() {"
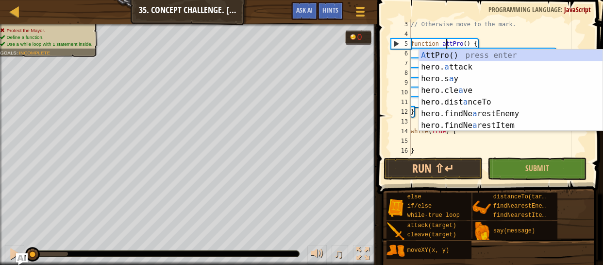
scroll to position [4, 5]
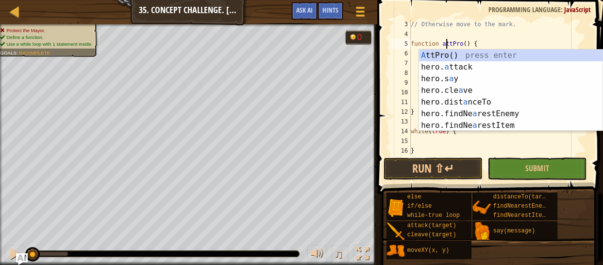
click at [431, 137] on div "// Otherwise move to the mark. function attPro ( ) { var enemy = hero . findNea…" at bounding box center [499, 96] width 180 height 155
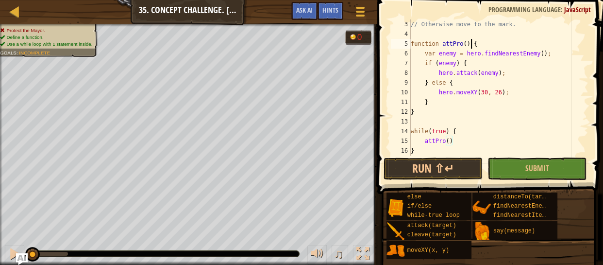
click at [469, 42] on div "// Otherwise move to the mark. function attPro ( ) { var enemy = hero . findNea…" at bounding box center [499, 96] width 180 height 155
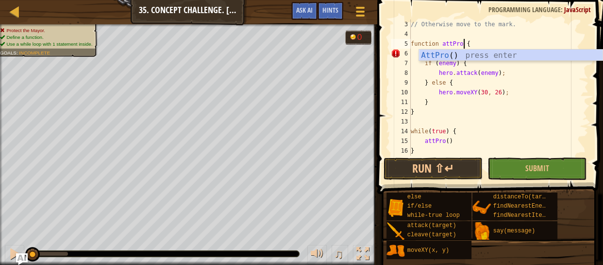
click at [456, 137] on div "// Otherwise move to the mark. function attPro { var enemy = hero . findNearest…" at bounding box center [499, 96] width 180 height 155
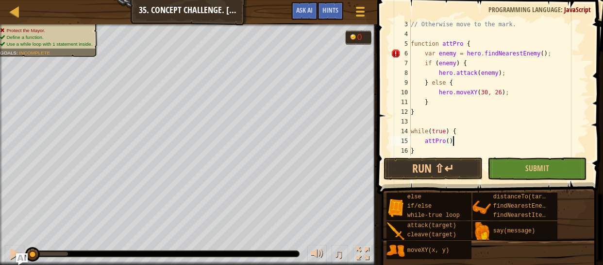
click at [438, 139] on div "// Otherwise move to the mark. function attPro { var enemy = hero . findNearest…" at bounding box center [499, 96] width 180 height 155
click at [461, 139] on div "// Otherwise move to the mark. function attPro { var enemy = hero . findNearest…" at bounding box center [499, 96] width 180 height 155
click at [463, 47] on div "// Otherwise move to the mark. function attPro { var enemy = hero . findNearest…" at bounding box center [499, 96] width 180 height 155
click at [460, 139] on div "// Otherwise move to the mark. function attPro ( ) { var enemy = hero . findNea…" at bounding box center [499, 96] width 180 height 155
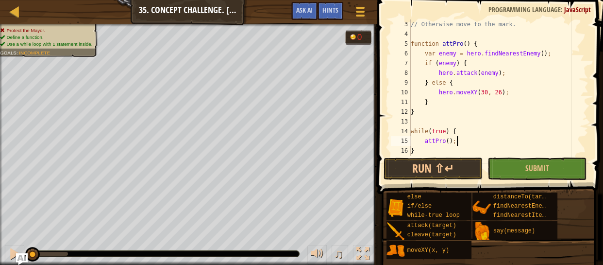
scroll to position [29, 0]
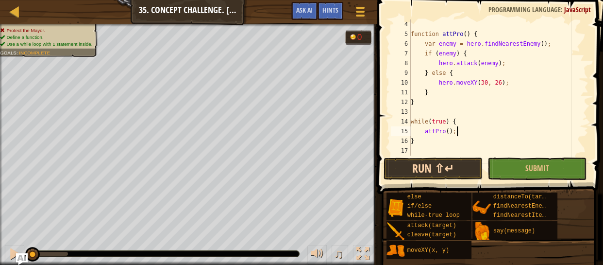
type textarea "attPro();"
click at [471, 166] on button "Run ⇧↵" at bounding box center [433, 168] width 99 height 22
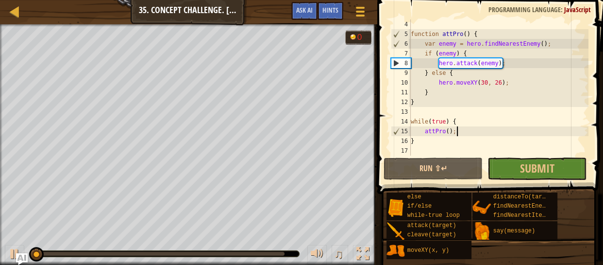
click at [504, 168] on button "Submit" at bounding box center [536, 168] width 99 height 22
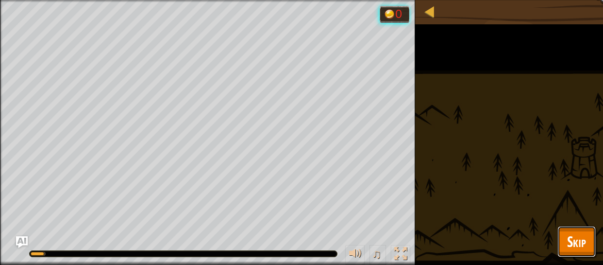
click at [581, 243] on span "Skip" at bounding box center [576, 241] width 19 height 20
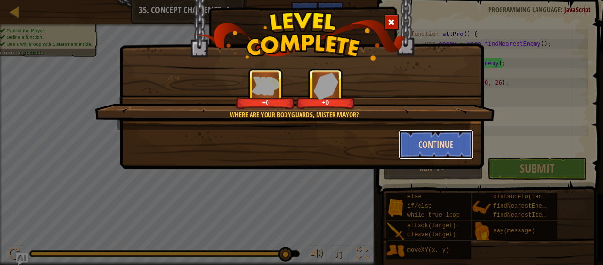
click at [444, 147] on button "Continue" at bounding box center [436, 144] width 75 height 29
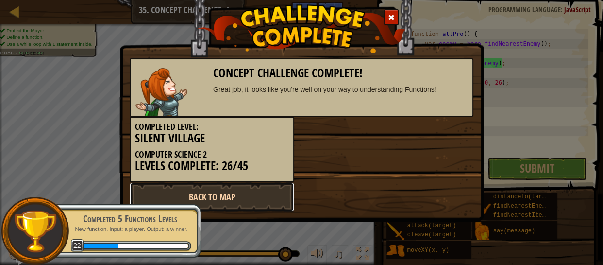
click at [251, 193] on link "Back to Map" at bounding box center [212, 196] width 165 height 29
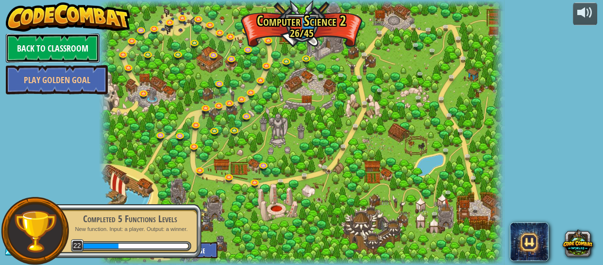
click at [27, 47] on link "Back to Classroom" at bounding box center [53, 47] width 94 height 29
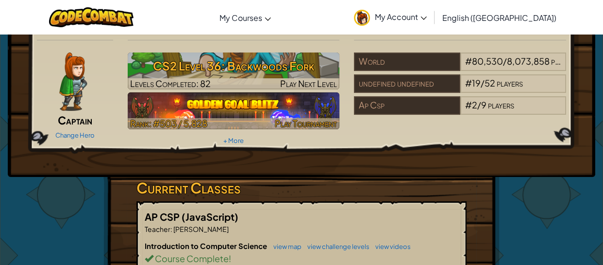
scroll to position [22, 0]
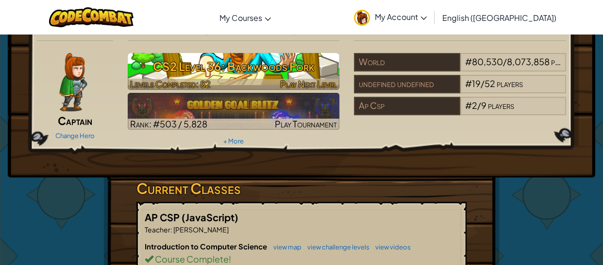
click at [210, 85] on div at bounding box center [234, 84] width 212 height 11
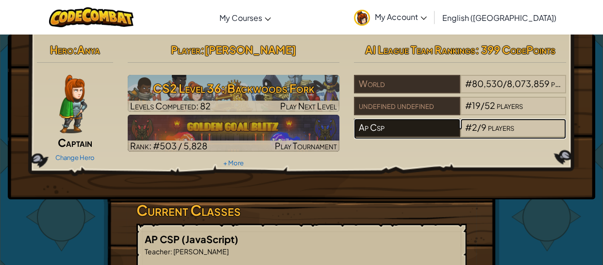
click at [423, 126] on div "Ap Csp" at bounding box center [407, 127] width 106 height 18
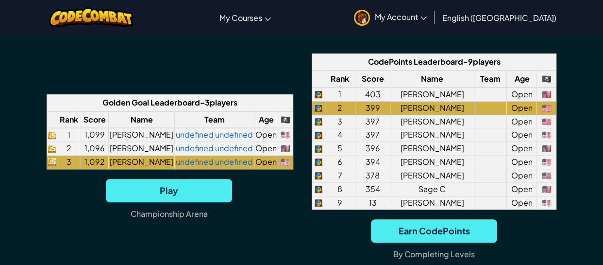
scroll to position [750, 0]
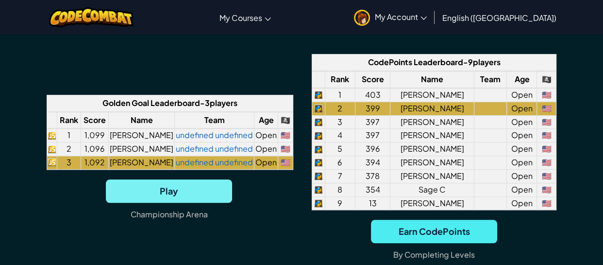
click at [150, 200] on span "Play" at bounding box center [169, 190] width 126 height 23
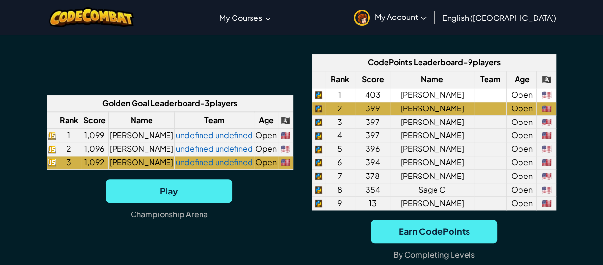
click at [412, 98] on td "[PERSON_NAME]" at bounding box center [432, 95] width 84 height 14
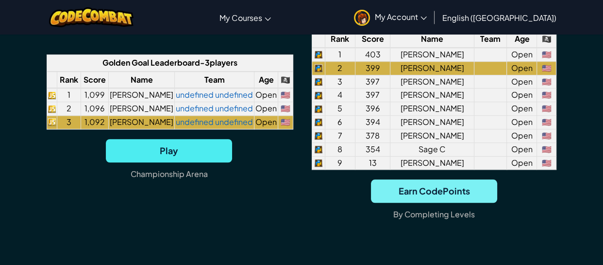
scroll to position [791, 0]
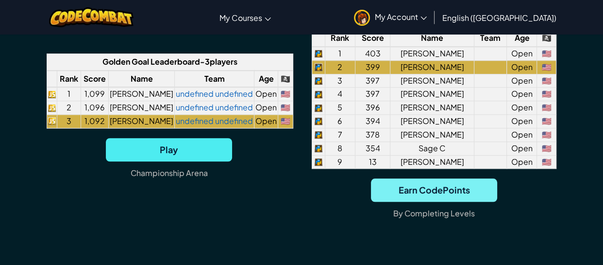
click at [422, 194] on span "Earn CodePoints" at bounding box center [434, 189] width 126 height 23
